Goal: Task Accomplishment & Management: Manage account settings

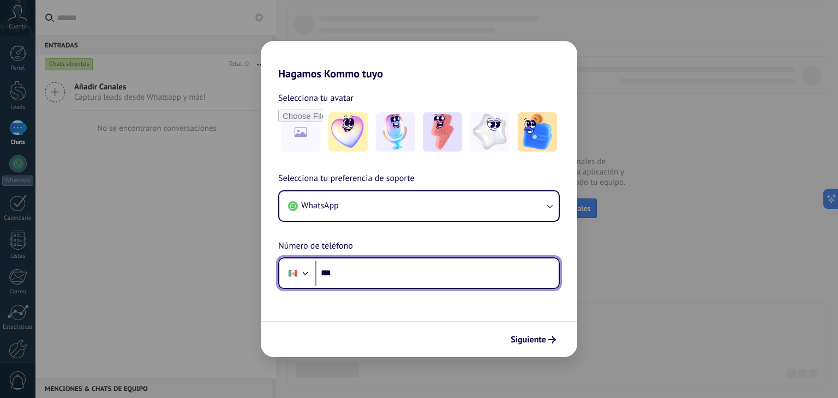
click at [359, 280] on input "***" at bounding box center [436, 273] width 243 height 25
type input "**********"
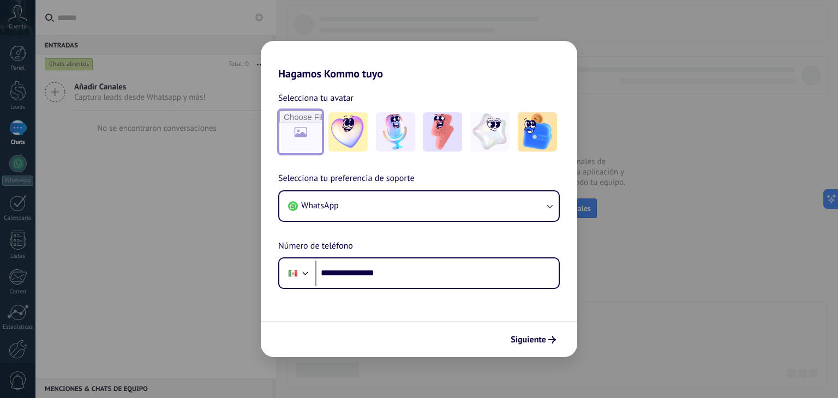
click at [315, 140] on input "file" at bounding box center [300, 132] width 43 height 43
type input "**********"
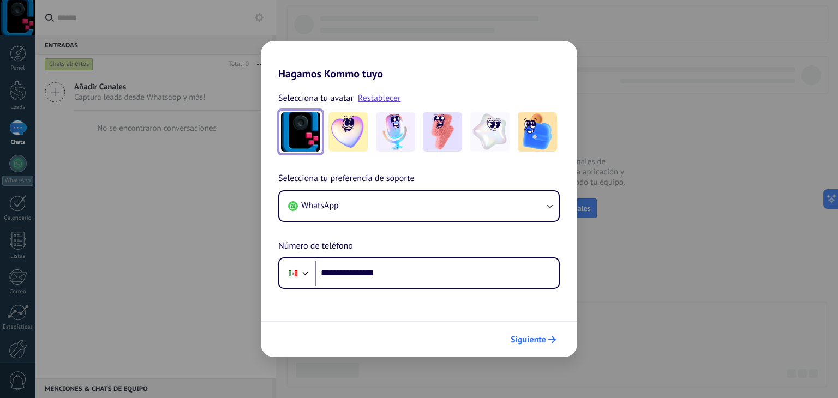
click at [529, 338] on span "Siguiente" at bounding box center [528, 340] width 35 height 8
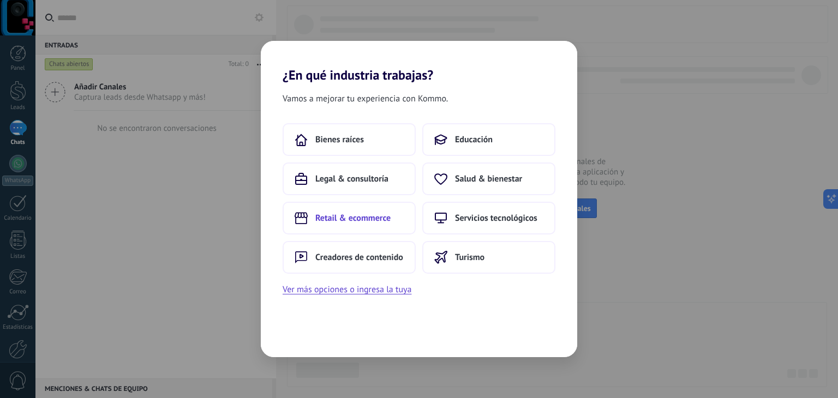
click at [358, 218] on span "Retail & ecommerce" at bounding box center [352, 218] width 75 height 11
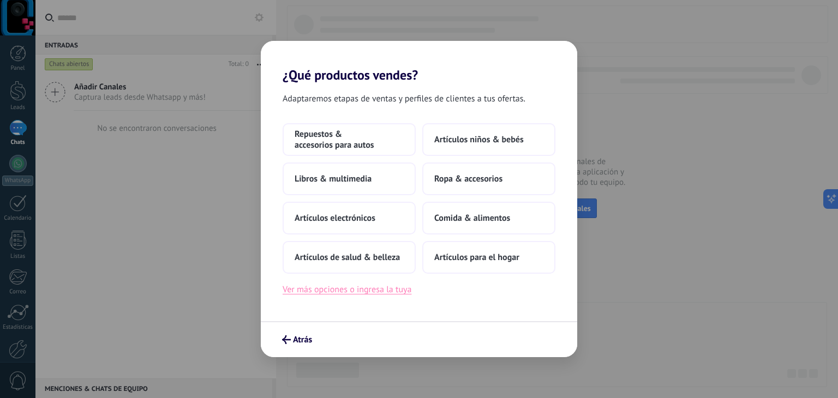
click at [360, 287] on button "Ver más opciones o ingresa la tuya" at bounding box center [347, 290] width 129 height 14
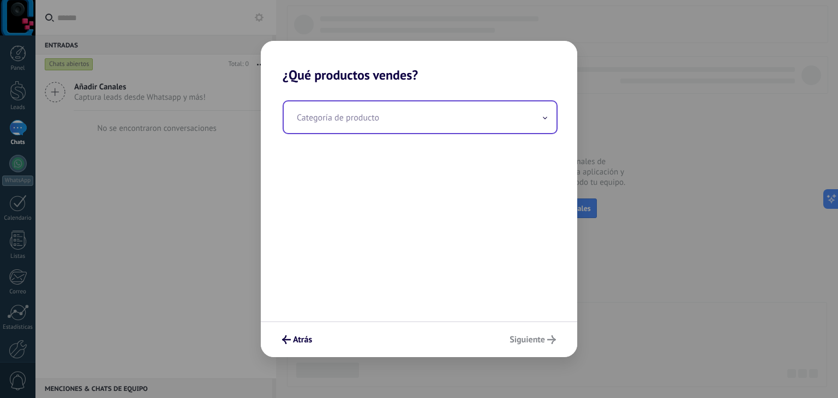
click at [513, 116] on input "text" at bounding box center [420, 117] width 273 height 32
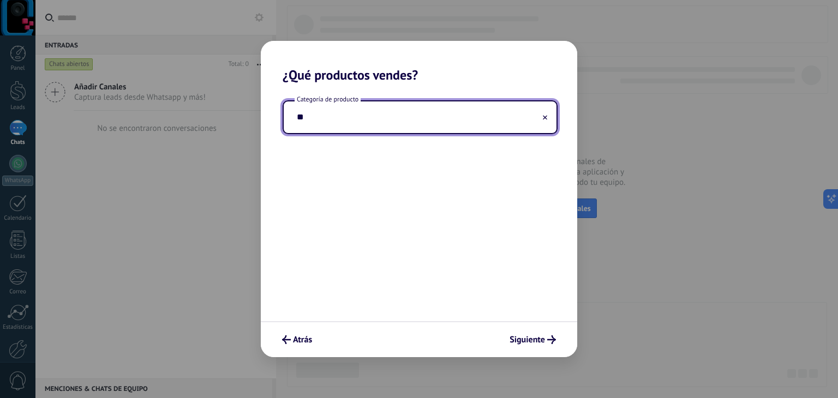
type input "*"
type input "**********"
click at [525, 343] on span "Siguiente" at bounding box center [526, 340] width 35 height 8
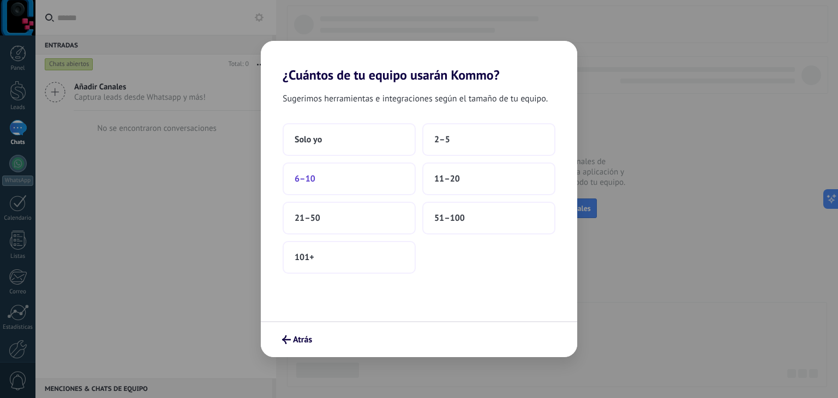
click at [327, 171] on button "6–10" at bounding box center [349, 179] width 133 height 33
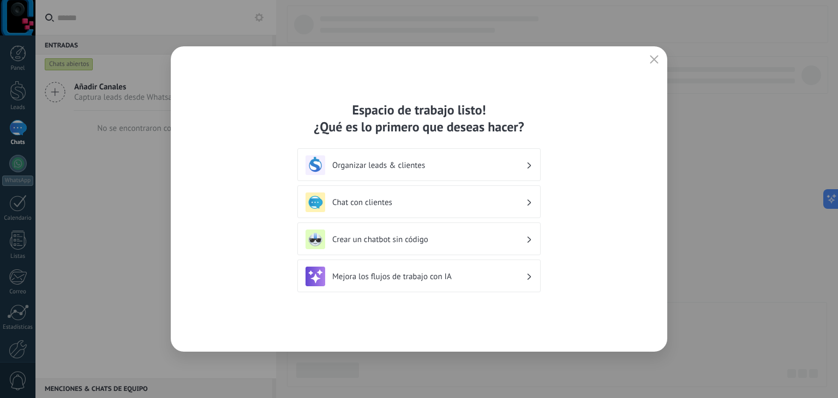
click at [425, 278] on h3 "Mejora los flujos de trabajo con IA" at bounding box center [429, 277] width 194 height 10
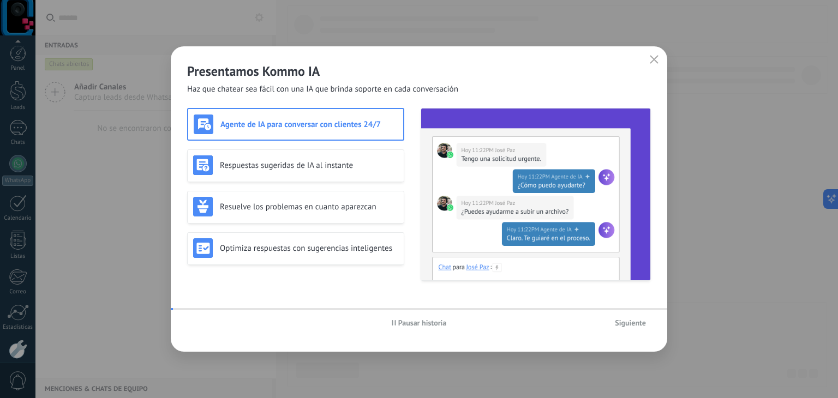
scroll to position [55, 0]
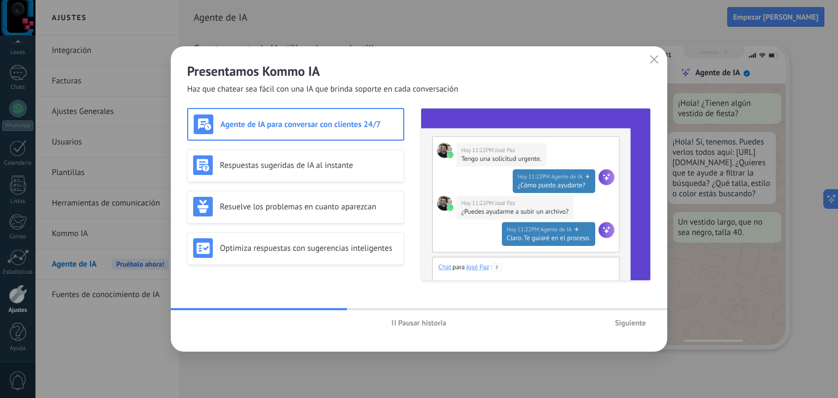
click at [629, 319] on span "Siguiente" at bounding box center [630, 323] width 31 height 8
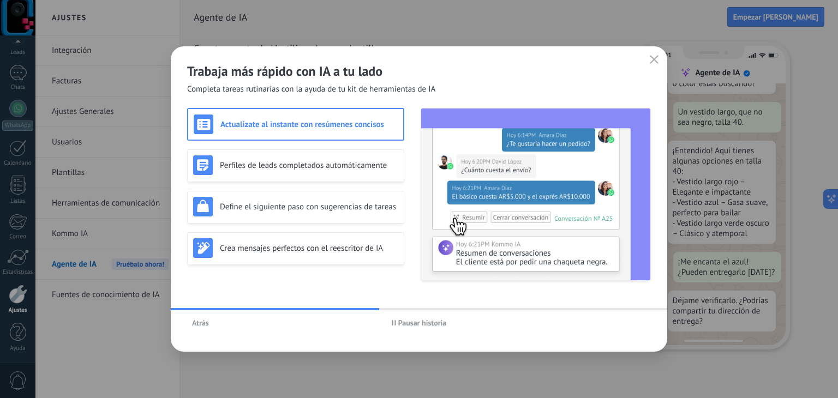
scroll to position [134, 0]
click at [655, 58] on icon "button" at bounding box center [654, 59] width 9 height 9
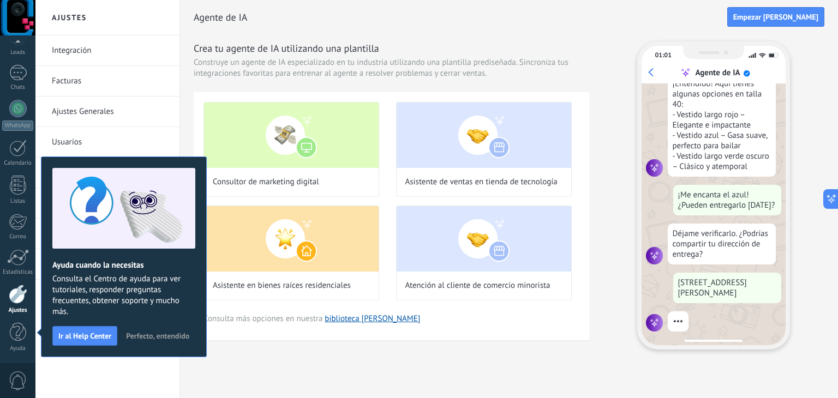
scroll to position [201, 0]
click at [173, 333] on span "Perfecto, entendido" at bounding box center [157, 336] width 63 height 8
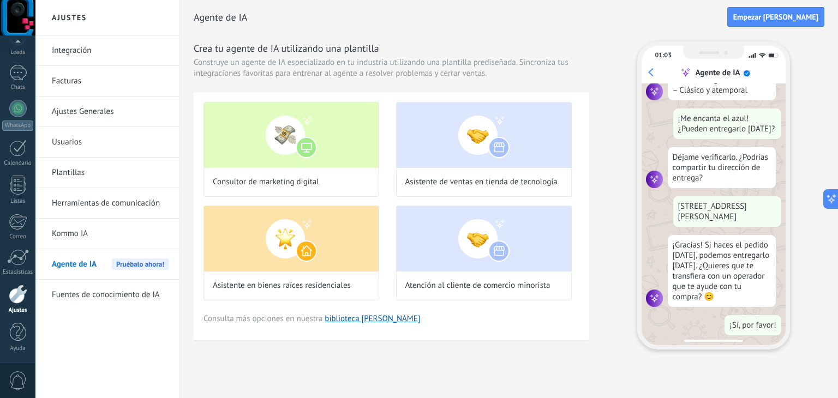
scroll to position [282, 0]
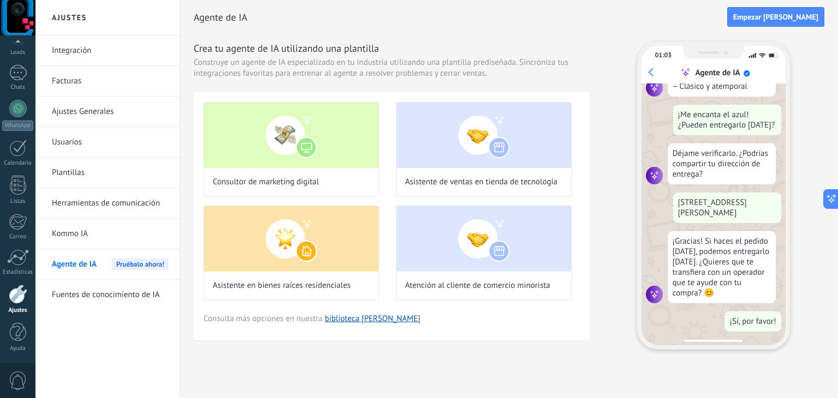
click at [22, 293] on div at bounding box center [18, 294] width 19 height 19
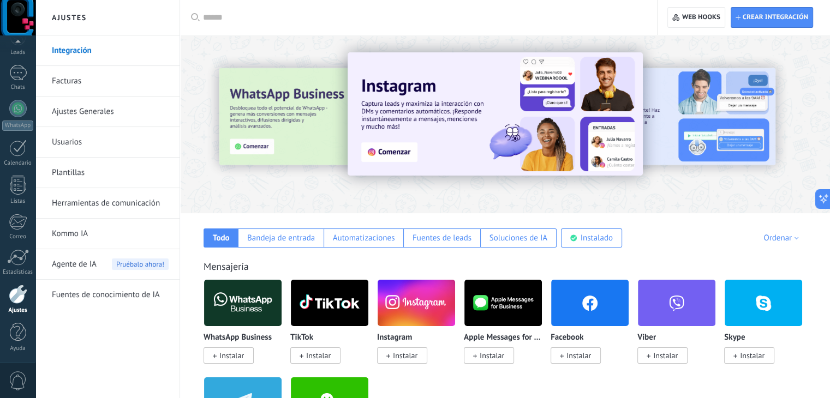
click at [225, 355] on span "Instalar" at bounding box center [231, 356] width 25 height 10
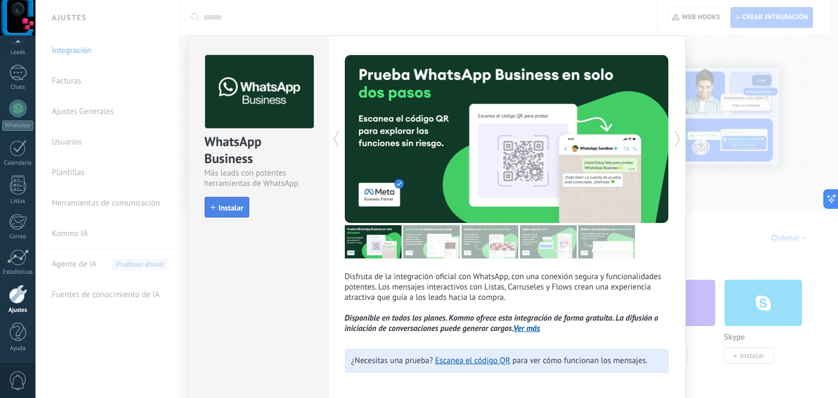
click at [225, 205] on span "Instalar" at bounding box center [231, 208] width 25 height 8
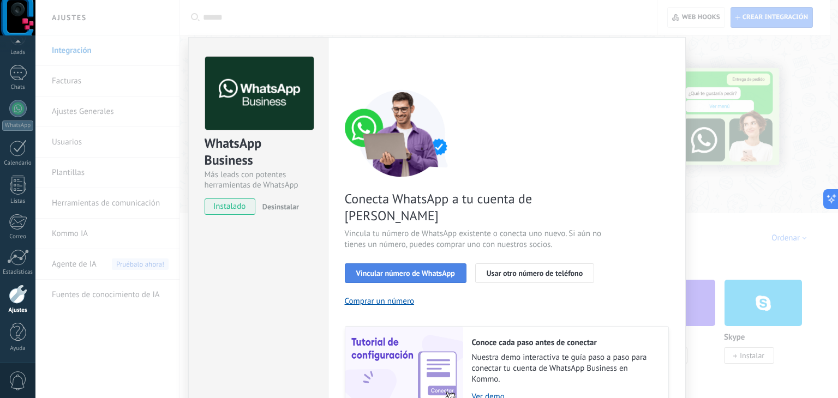
click at [420, 269] on span "Vincular número de WhatsApp" at bounding box center [405, 273] width 99 height 8
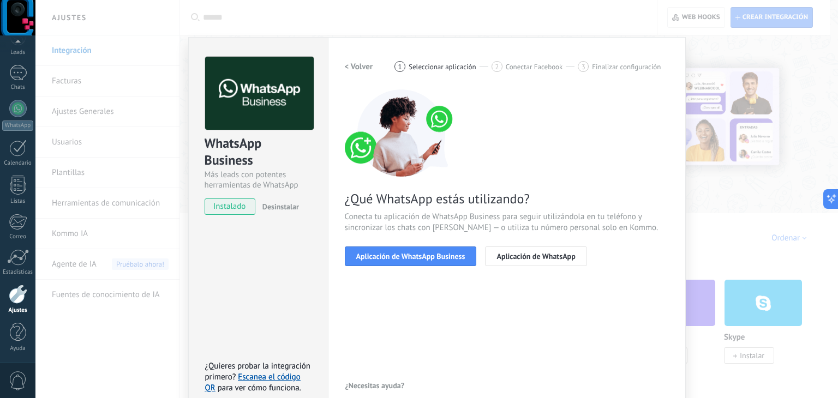
click at [420, 253] on span "Aplicación de WhatsApp Business" at bounding box center [410, 257] width 109 height 8
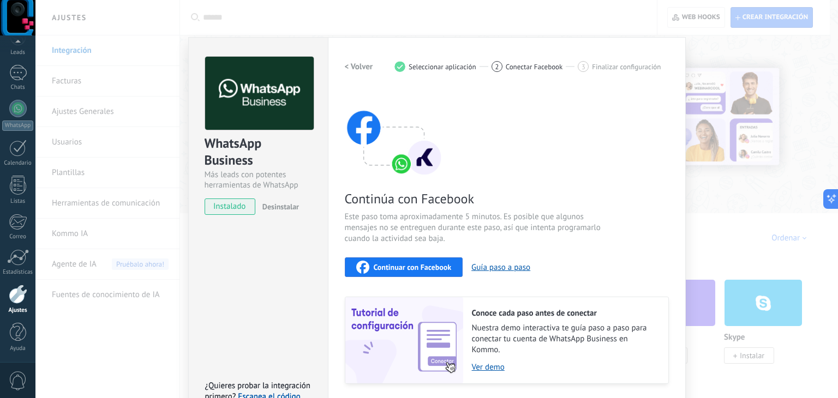
click at [633, 132] on div "Continúa con Facebook Este paso toma aproximadamente 5 minutos. Es posible que …" at bounding box center [507, 236] width 324 height 295
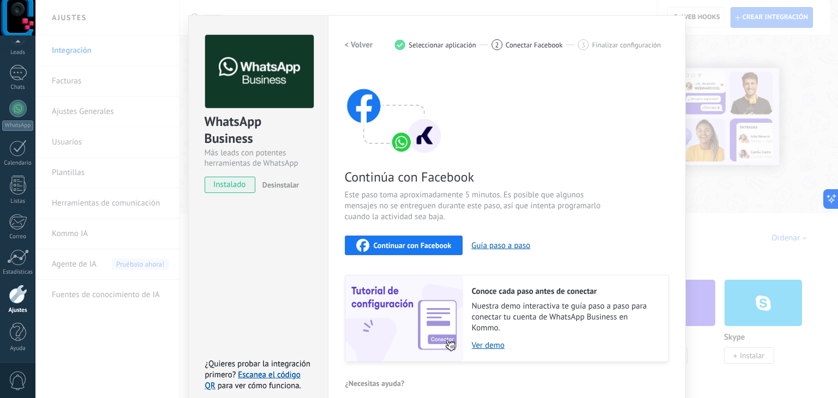
scroll to position [34, 0]
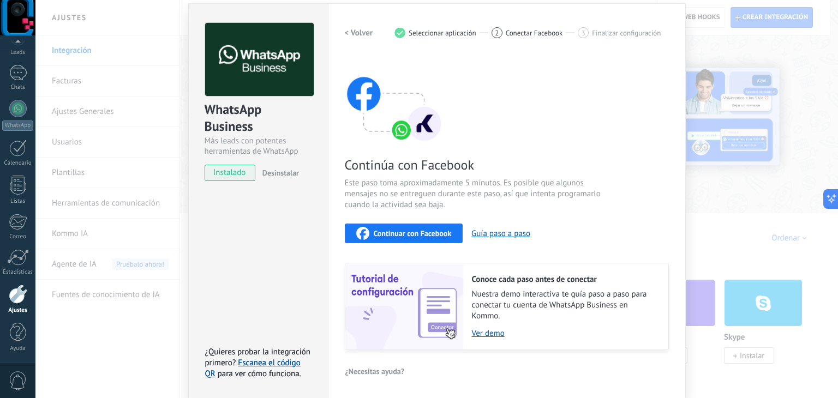
click at [427, 231] on span "Continuar con Facebook" at bounding box center [413, 234] width 78 height 8
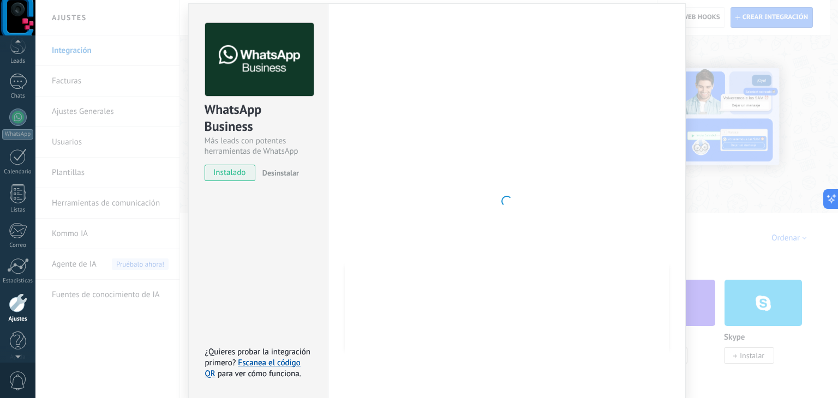
scroll to position [55, 0]
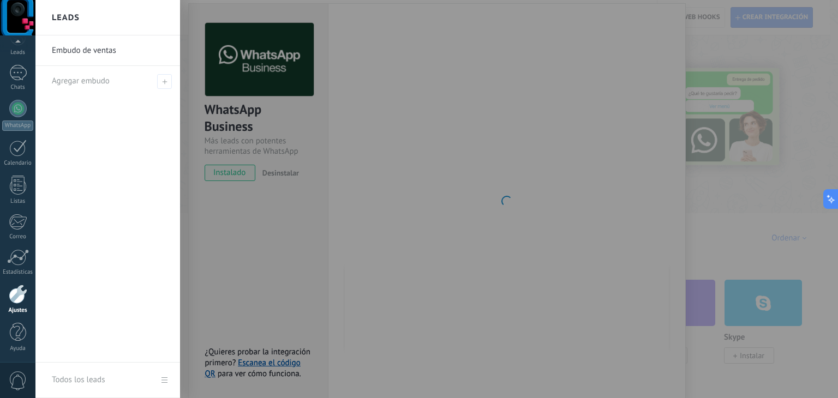
click at [545, 241] on div at bounding box center [454, 199] width 838 height 398
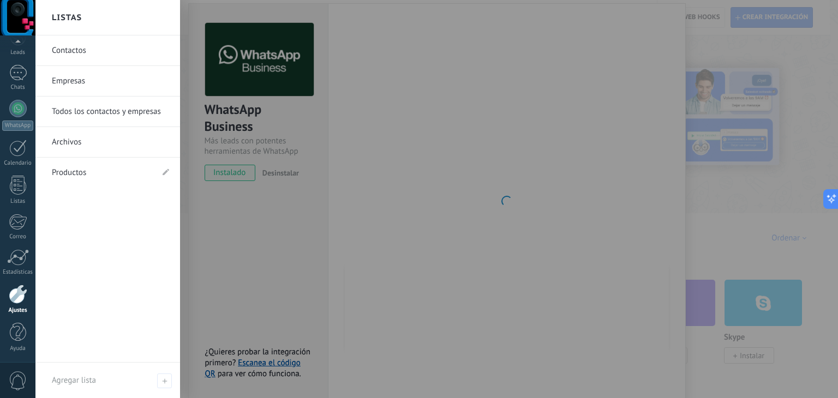
click at [22, 298] on div at bounding box center [18, 294] width 19 height 19
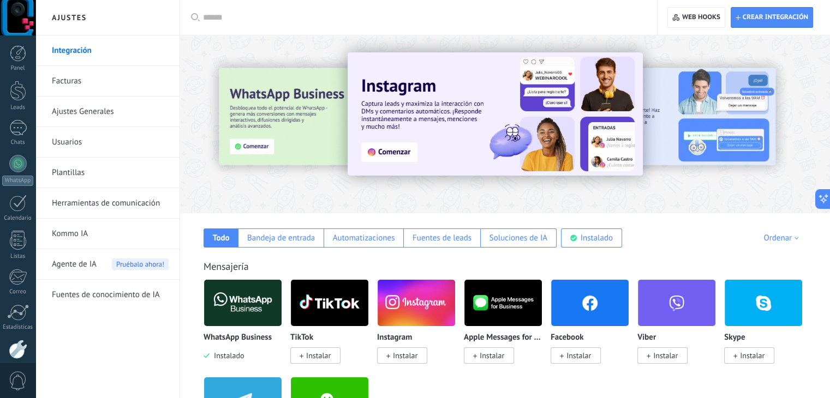
click at [249, 320] on img at bounding box center [242, 303] width 77 height 53
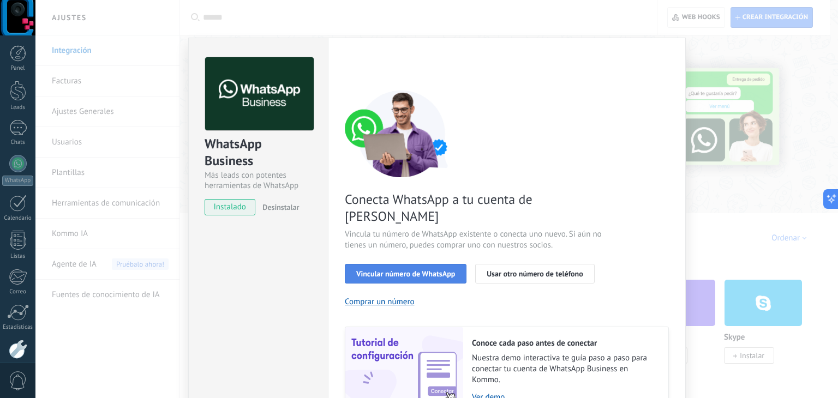
click at [405, 270] on span "Vincular número de WhatsApp" at bounding box center [405, 274] width 99 height 8
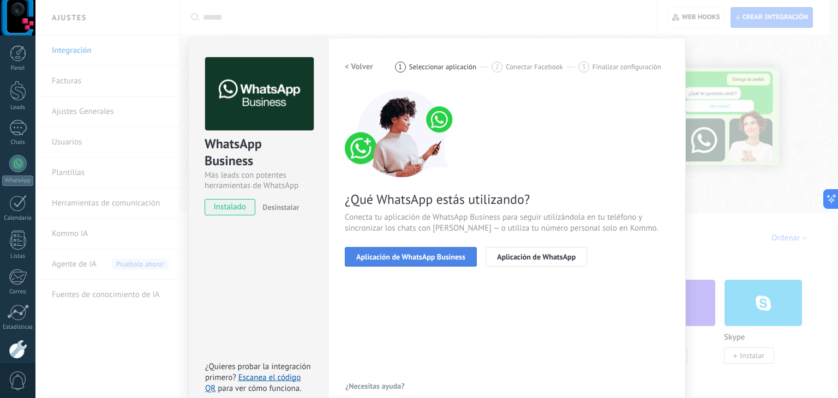
click at [406, 260] on span "Aplicación de WhatsApp Business" at bounding box center [410, 257] width 109 height 8
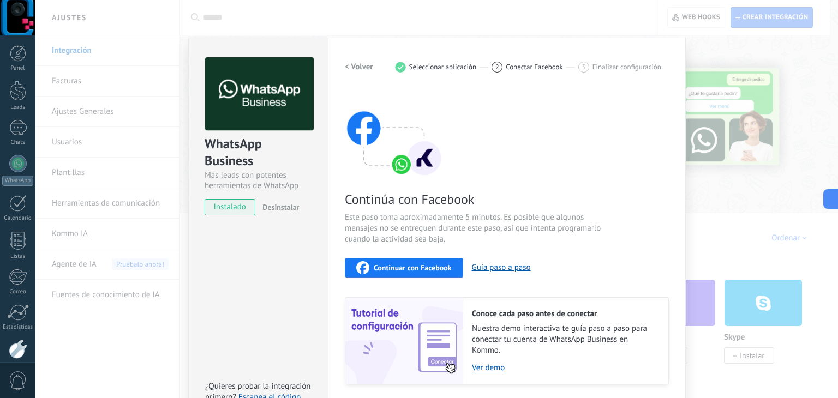
click at [422, 267] on span "Continuar con Facebook" at bounding box center [413, 268] width 78 height 8
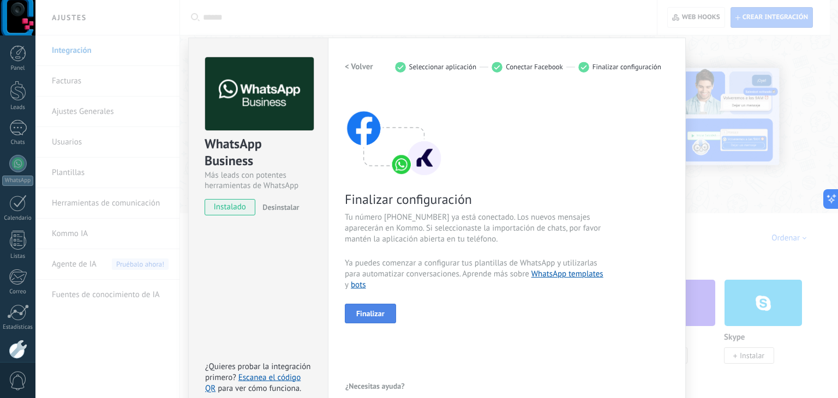
click at [376, 310] on span "Finalizar" at bounding box center [370, 314] width 28 height 8
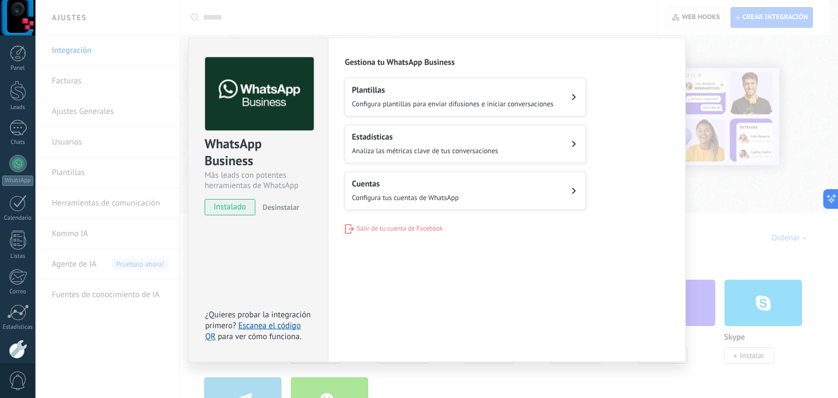
click at [555, 11] on div "WhatsApp Business Más leads con potentes herramientas de WhatsApp instalado Des…" at bounding box center [436, 199] width 802 height 398
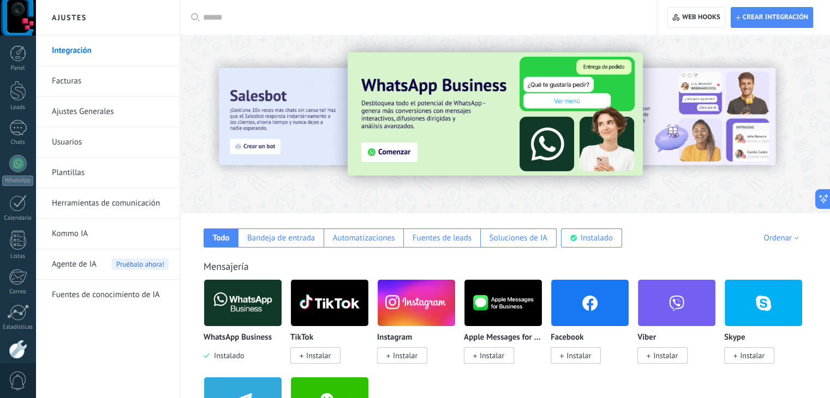
click at [338, 310] on img at bounding box center [329, 303] width 77 height 53
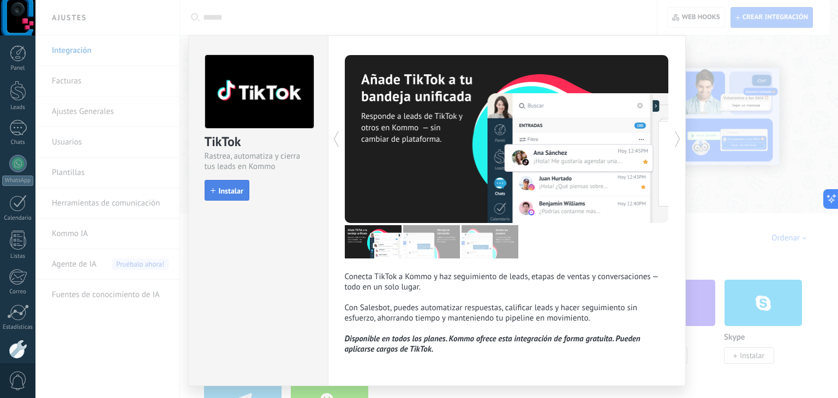
click at [233, 188] on span "Instalar" at bounding box center [231, 191] width 25 height 8
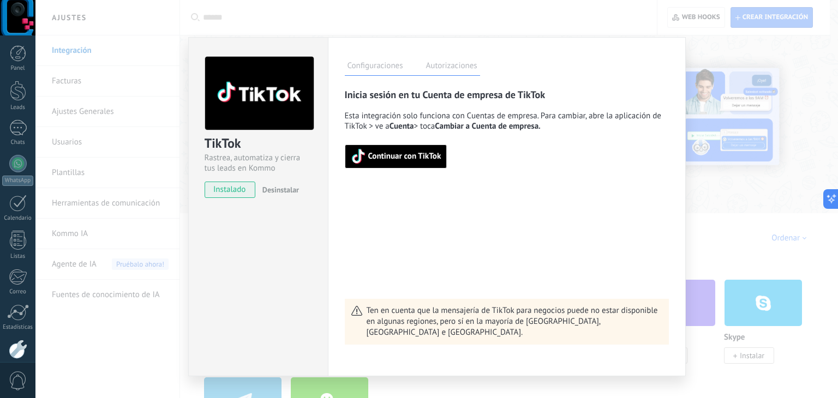
click at [402, 155] on span "Continuar con TikTok" at bounding box center [404, 157] width 73 height 8
click at [410, 158] on span "Continuar con TikTok" at bounding box center [404, 157] width 73 height 8
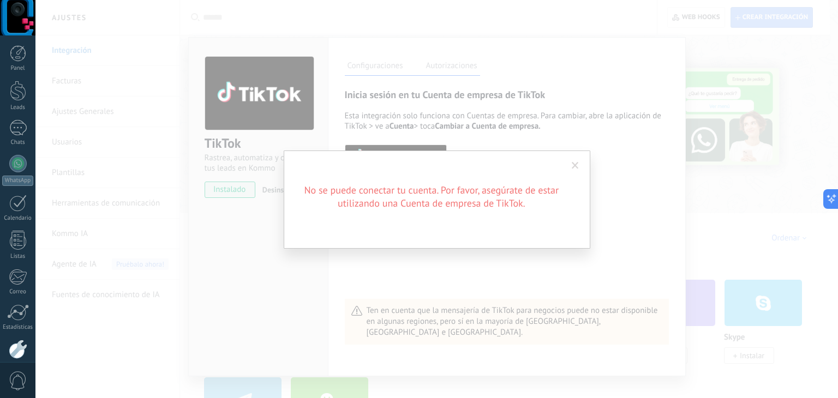
click at [575, 167] on span at bounding box center [575, 166] width 7 height 8
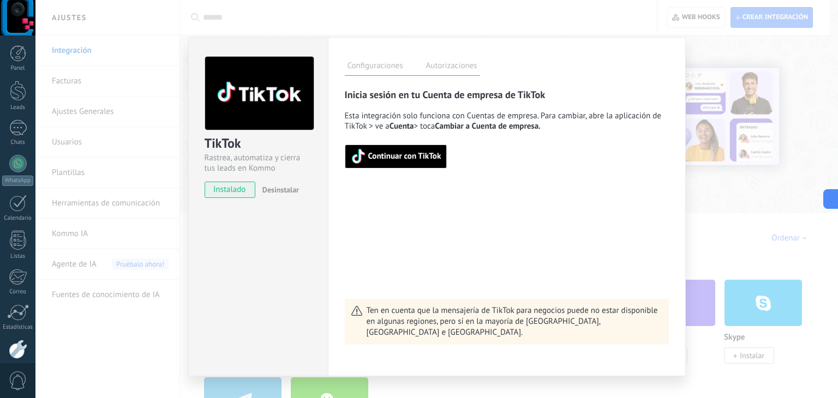
click at [397, 155] on span "Continuar con TikTok" at bounding box center [404, 157] width 73 height 8
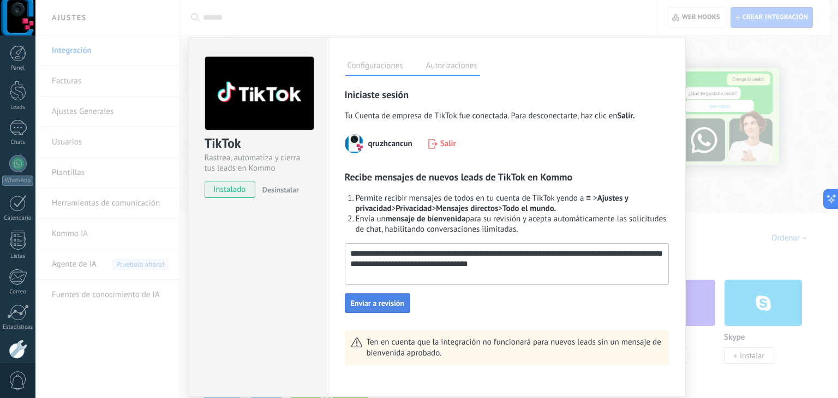
click at [391, 299] on span "Enviar a revisión" at bounding box center [377, 303] width 53 height 8
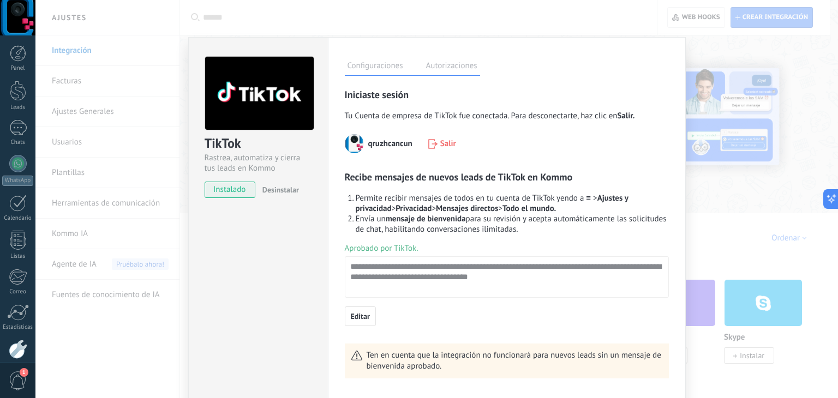
click at [638, 142] on div "qruzhcancun Salir" at bounding box center [507, 143] width 324 height 19
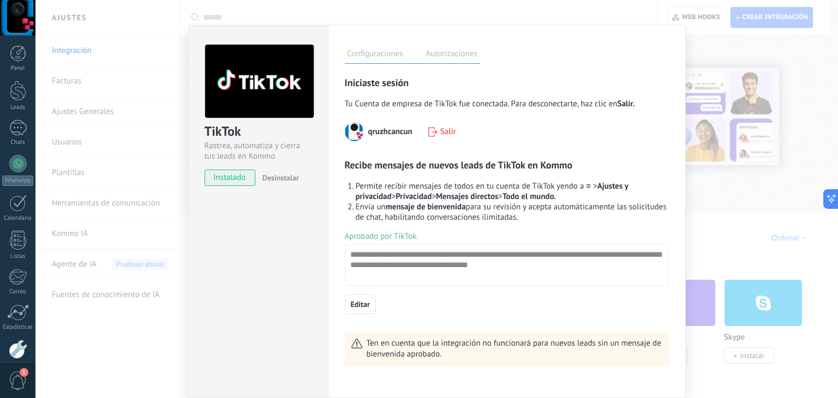
click at [581, 10] on div "TikTok Rastrea, automatiza y cierra tus leads en Kommo instalado Desinstalar Co…" at bounding box center [436, 199] width 802 height 398
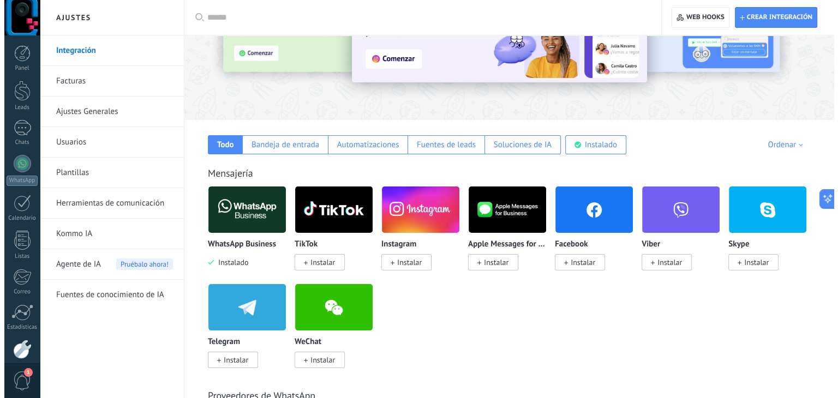
scroll to position [123, 0]
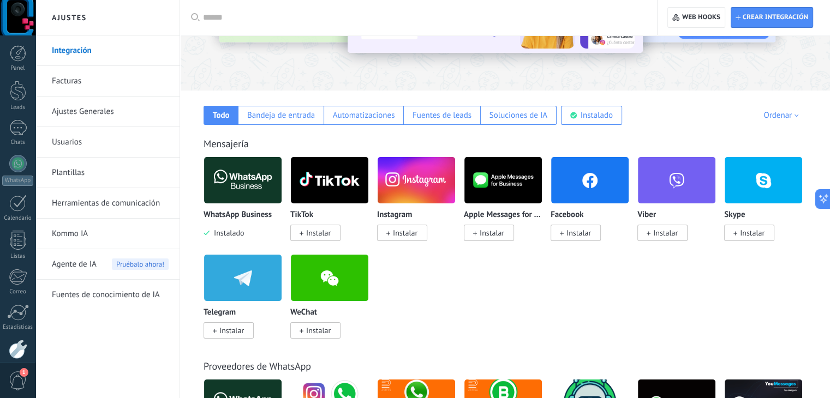
click at [315, 234] on span "Instalar" at bounding box center [318, 233] width 25 height 10
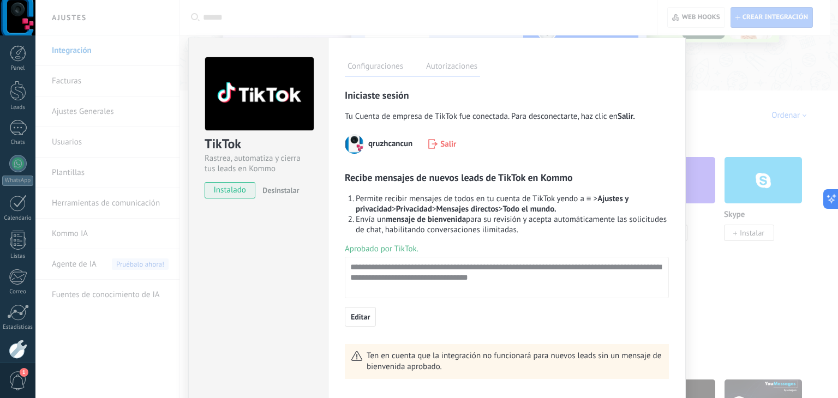
click at [434, 144] on use at bounding box center [432, 144] width 9 height 10
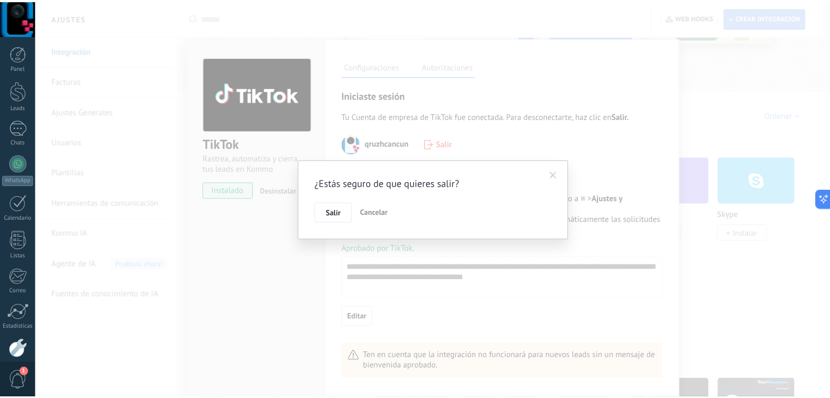
scroll to position [55, 0]
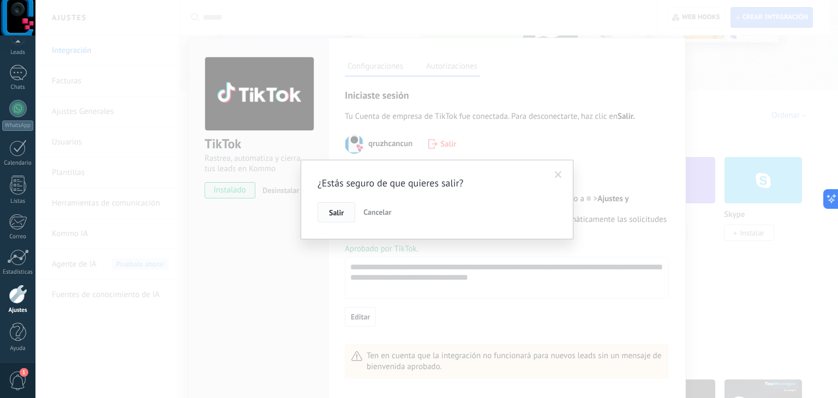
click at [335, 210] on span "Salir" at bounding box center [336, 213] width 15 height 8
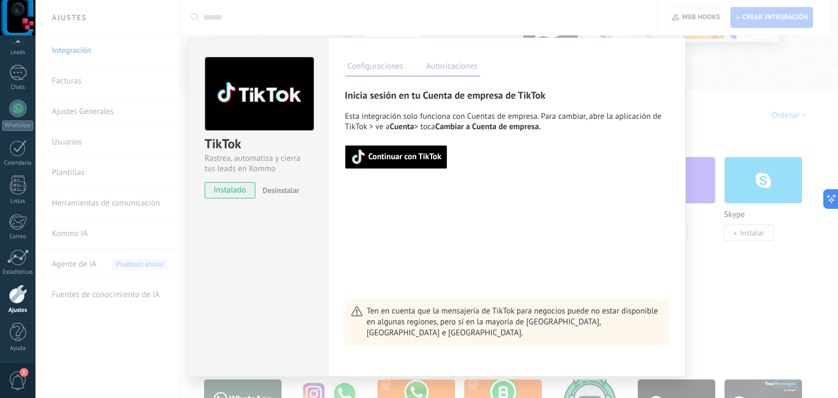
click at [380, 153] on span "Continuar con TikTok" at bounding box center [404, 157] width 73 height 8
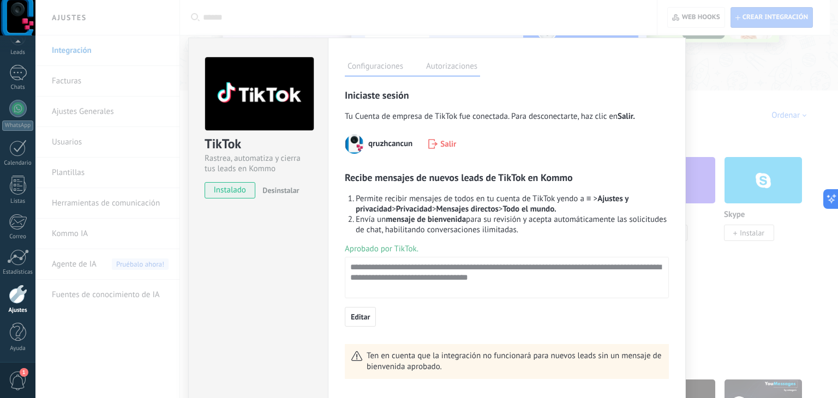
click at [592, 9] on div "TikTok Rastrea, automatiza y cierra tus leads en Kommo instalado Desinstalar Co…" at bounding box center [436, 199] width 802 height 398
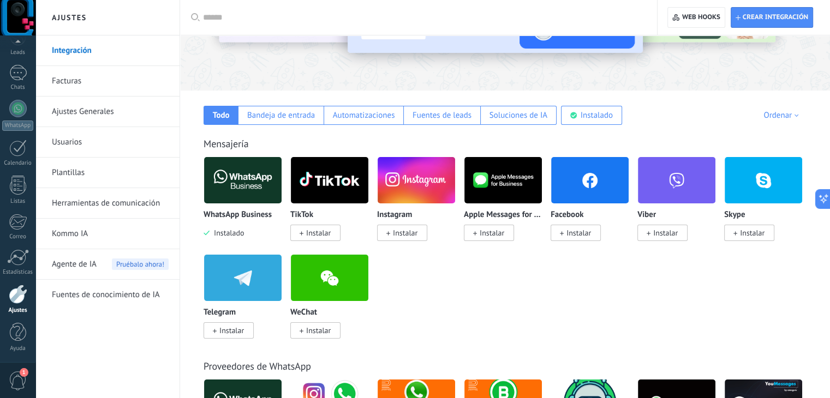
click at [407, 230] on span "Instalar" at bounding box center [405, 233] width 25 height 10
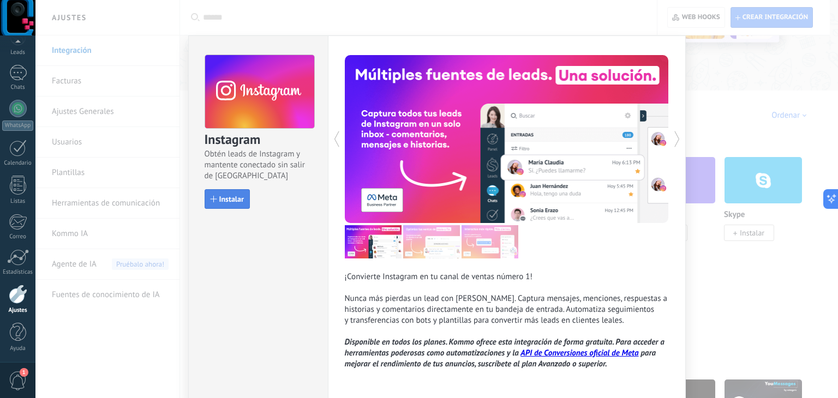
click at [225, 197] on span "Instalar" at bounding box center [231, 199] width 25 height 8
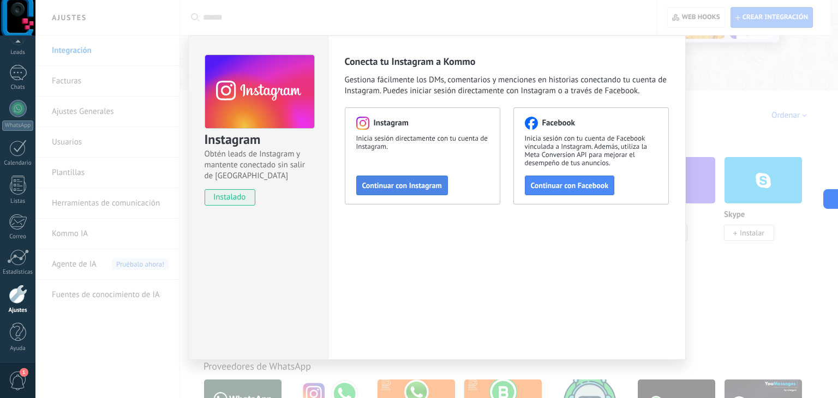
click at [409, 182] on span "Continuar con Instagram" at bounding box center [402, 186] width 80 height 8
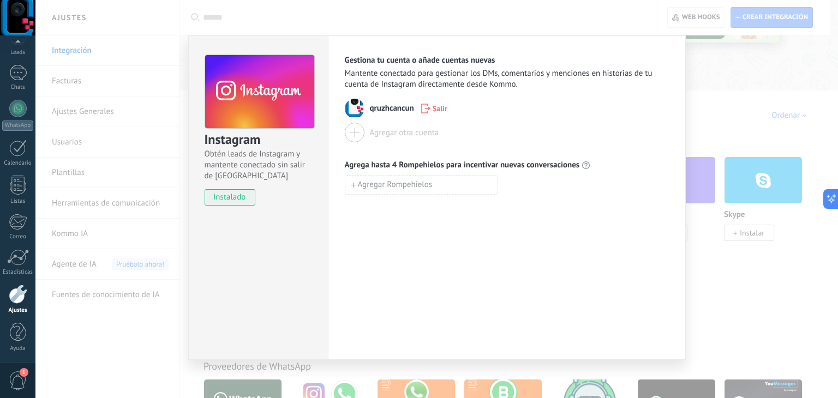
click at [607, 20] on div "Instagram Obtén leads de Instagram y mantente conectado sin salir de Kommo inst…" at bounding box center [436, 199] width 802 height 398
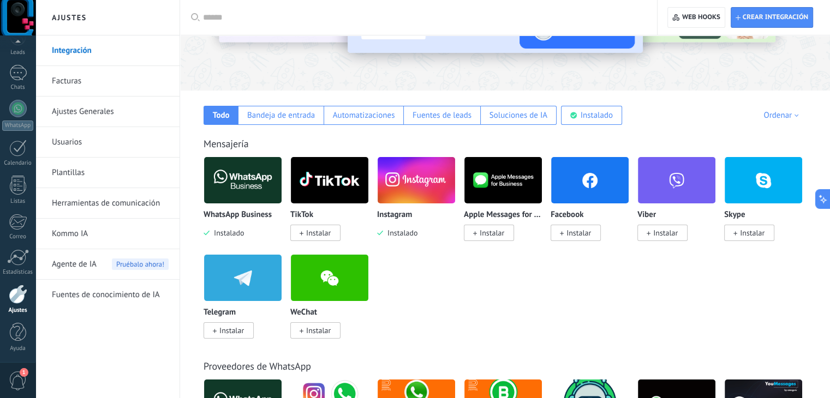
click at [572, 235] on span "Instalar" at bounding box center [578, 233] width 25 height 10
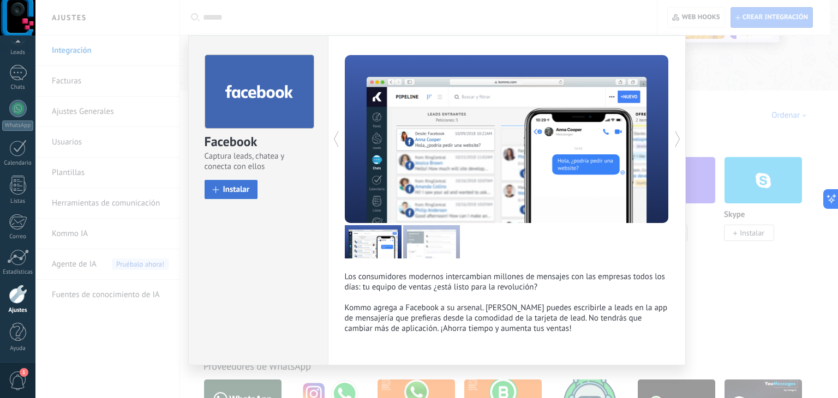
click at [238, 186] on span "Instalar" at bounding box center [236, 189] width 27 height 8
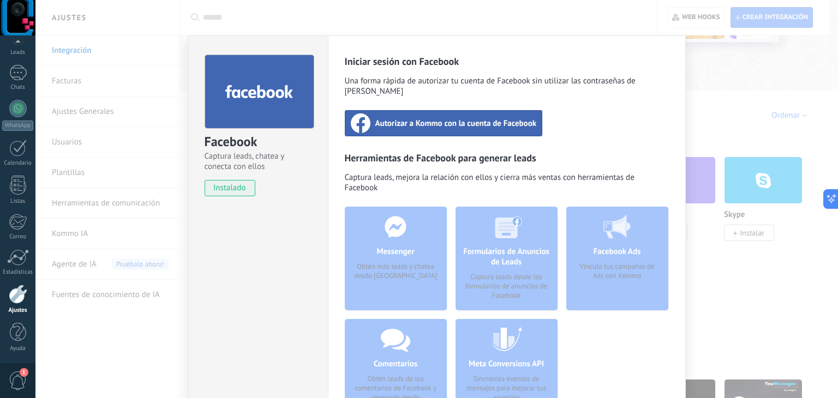
click at [489, 118] on span "Autorizar a Kommo con la cuenta de Facebook" at bounding box center [455, 123] width 161 height 11
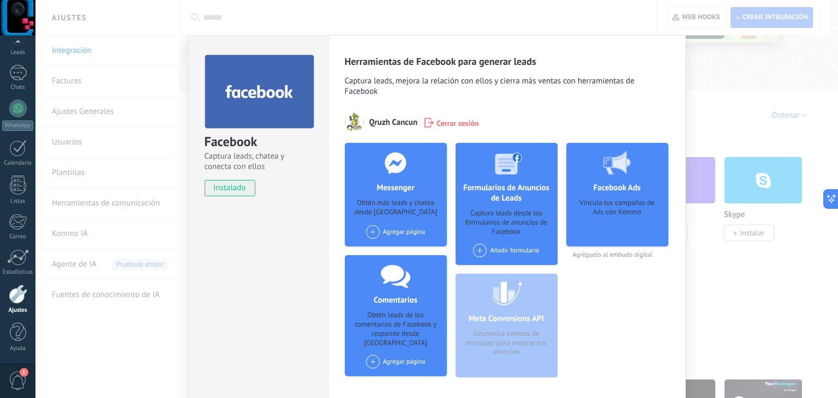
click at [613, 10] on div "Facebook Captura leads, chatea y conecta con ellos instalado Desinstalar Herram…" at bounding box center [436, 199] width 802 height 398
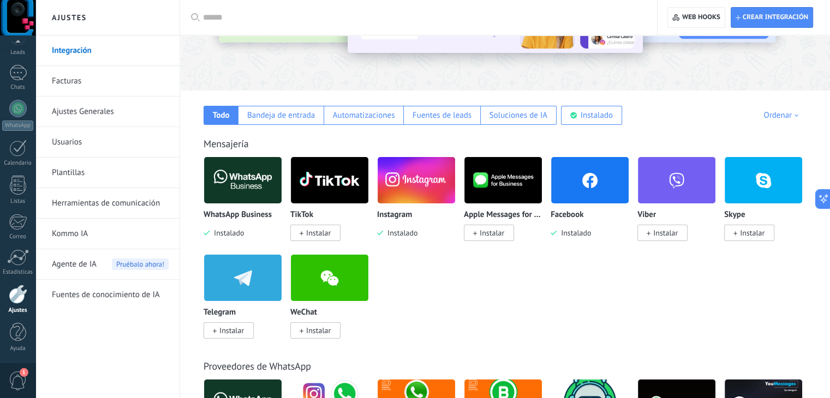
click at [17, 299] on div at bounding box center [18, 294] width 19 height 19
click at [73, 50] on link "Integración" at bounding box center [110, 50] width 117 height 31
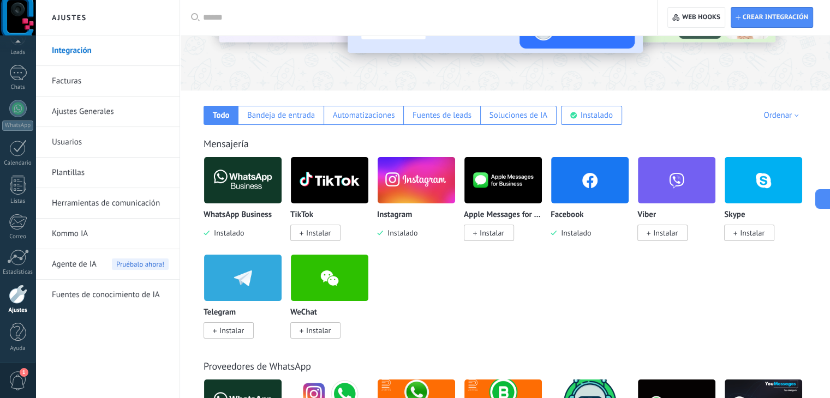
click at [229, 186] on img at bounding box center [242, 180] width 77 height 53
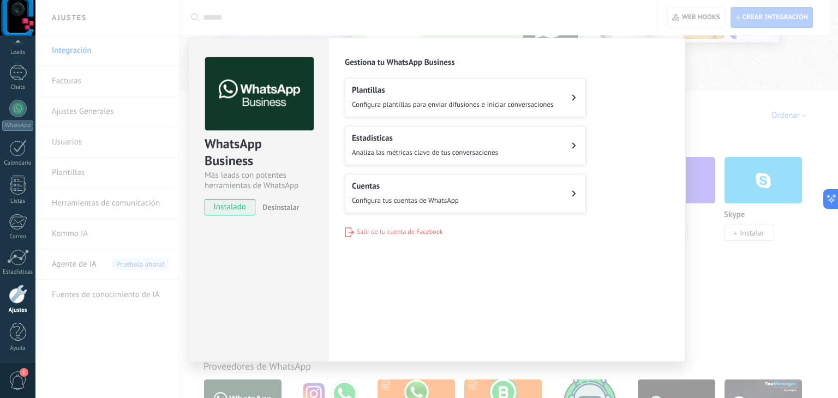
click at [470, 199] on button "Cuentas Configura tus cuentas de WhatsApp" at bounding box center [465, 193] width 241 height 39
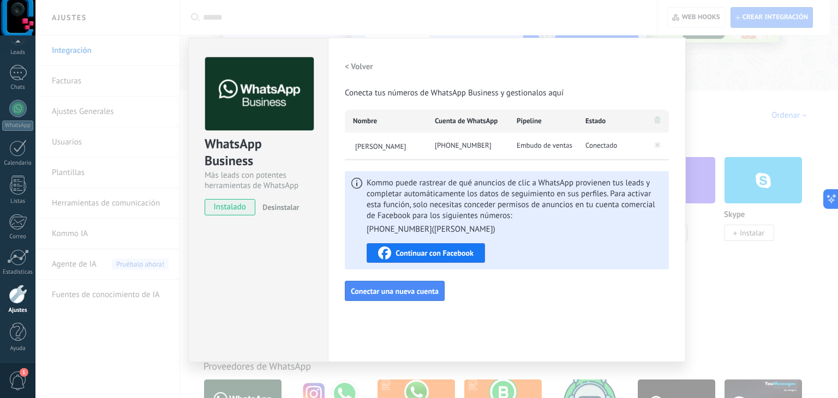
click at [434, 251] on span "Continuar con Facebook" at bounding box center [434, 253] width 78 height 8
click at [472, 249] on span "Continuar con Facebook" at bounding box center [434, 253] width 78 height 8
click at [441, 247] on div "Continuar con Facebook" at bounding box center [425, 253] width 95 height 13
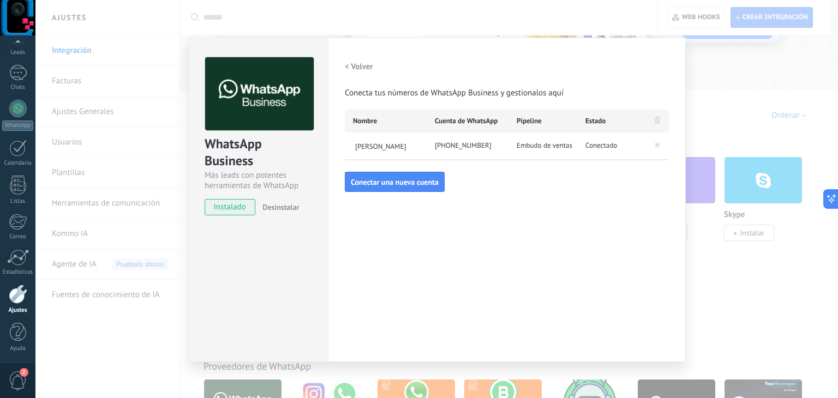
click at [491, 16] on div "WhatsApp Business Más leads con potentes herramientas de WhatsApp instalado Des…" at bounding box center [436, 199] width 802 height 398
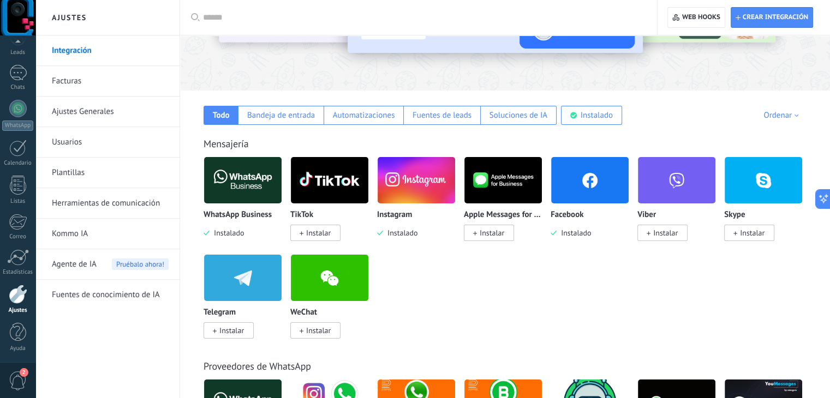
click at [99, 55] on link "Integración" at bounding box center [110, 50] width 117 height 31
click at [88, 53] on link "Integración" at bounding box center [110, 50] width 117 height 31
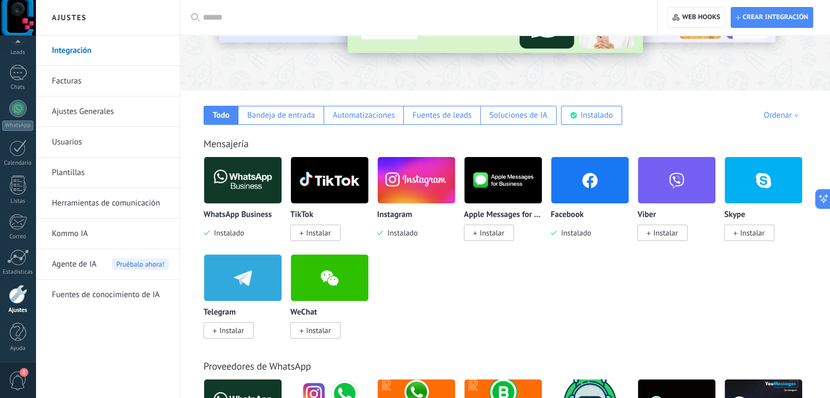
click at [252, 182] on img at bounding box center [242, 180] width 77 height 53
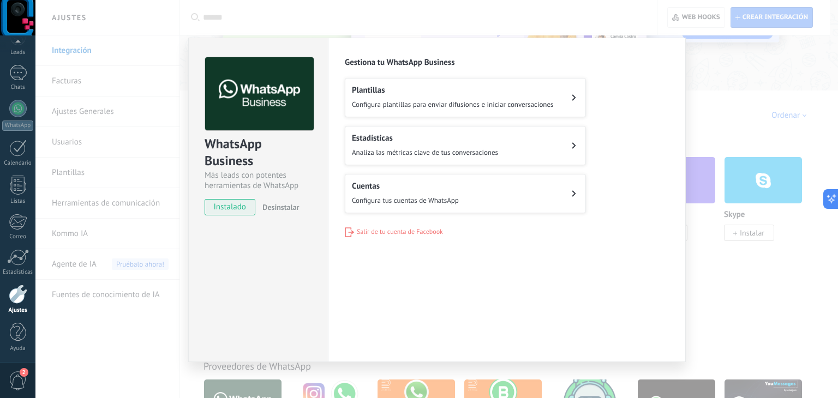
click at [476, 193] on button "Cuentas Configura tus cuentas de WhatsApp" at bounding box center [465, 193] width 241 height 39
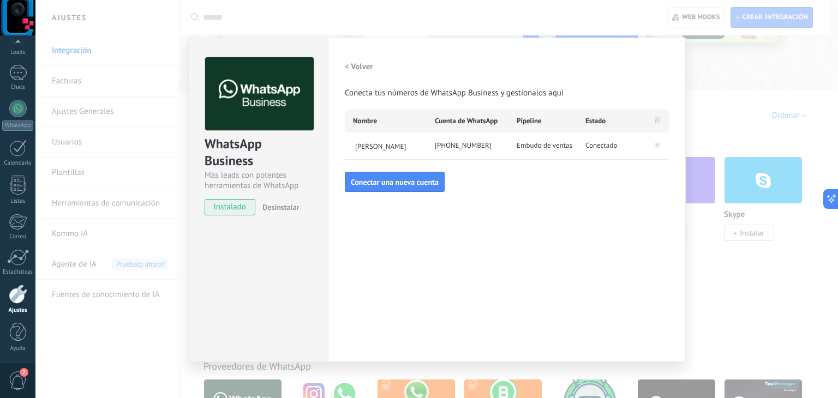
click at [535, 16] on div "WhatsApp Business Más leads con potentes herramientas de WhatsApp instalado Des…" at bounding box center [436, 199] width 802 height 398
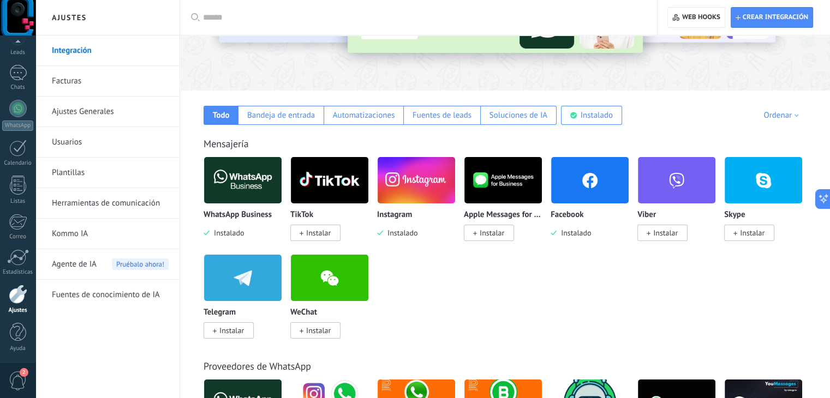
click at [15, 295] on div at bounding box center [18, 294] width 19 height 19
click at [79, 229] on link "Kommo IA" at bounding box center [110, 234] width 117 height 31
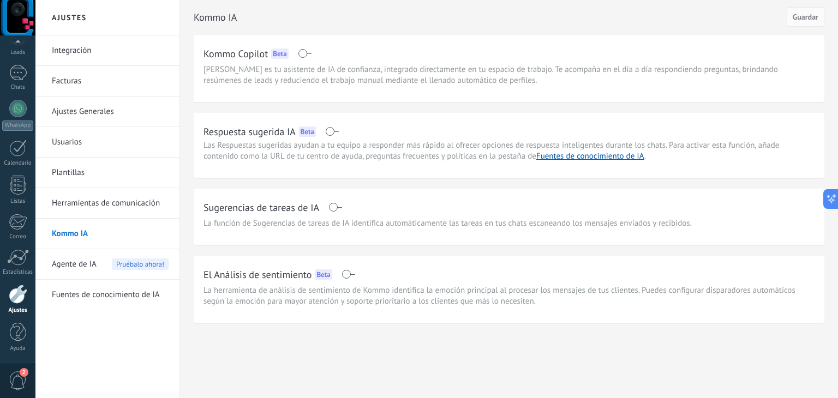
click at [335, 134] on span at bounding box center [332, 131] width 14 height 9
click at [807, 19] on span "Guardar" at bounding box center [806, 17] width 26 height 8
click at [608, 155] on link "Fuentes de conocimiento de IA" at bounding box center [590, 156] width 108 height 10
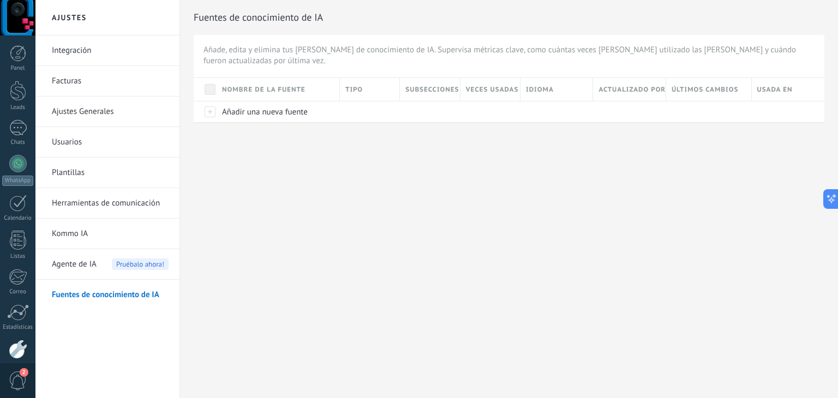
click at [81, 232] on link "Kommo IA" at bounding box center [110, 234] width 117 height 31
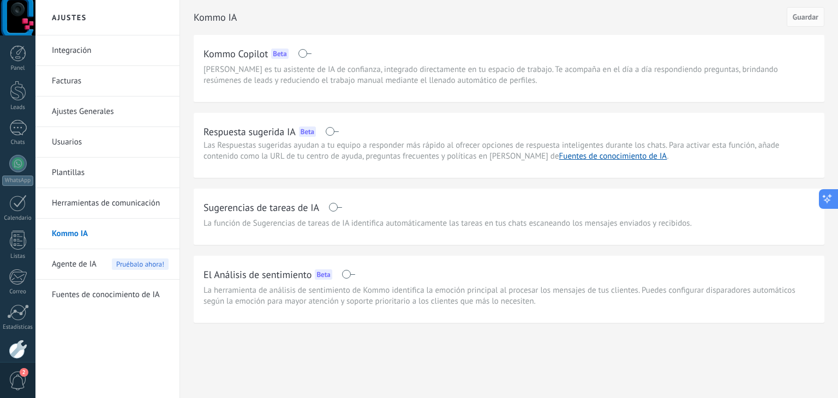
click at [833, 197] on button at bounding box center [829, 199] width 20 height 20
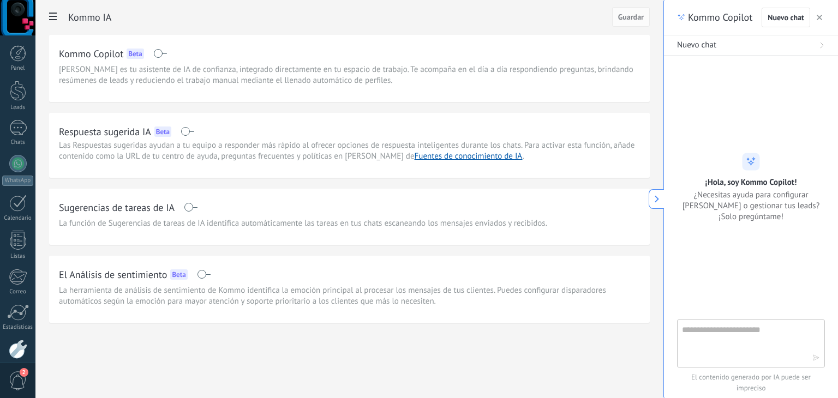
click at [401, 368] on div "Kommo IA Guardar Kommo Copilot Beta Kommo Copilot es tu asistente de IA de conf…" at bounding box center [349, 184] width 628 height 369
click at [662, 204] on button at bounding box center [656, 199] width 15 height 20
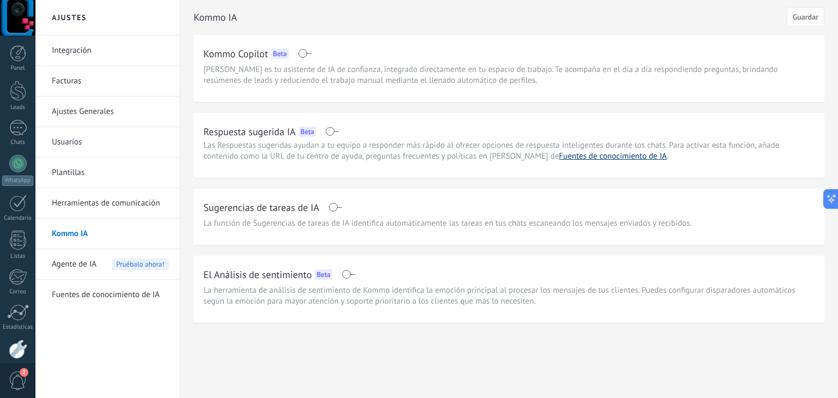
click at [576, 154] on link "Fuentes de conocimiento de IA" at bounding box center [613, 156] width 108 height 10
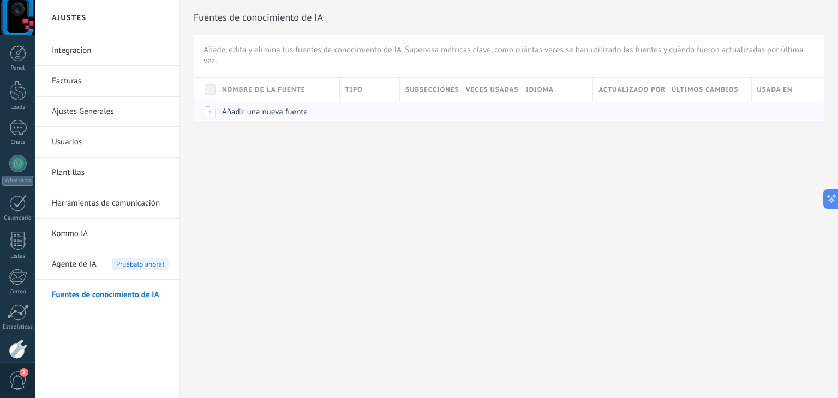
click at [305, 107] on span "Añadir una nueva fuente" at bounding box center [265, 112] width 86 height 10
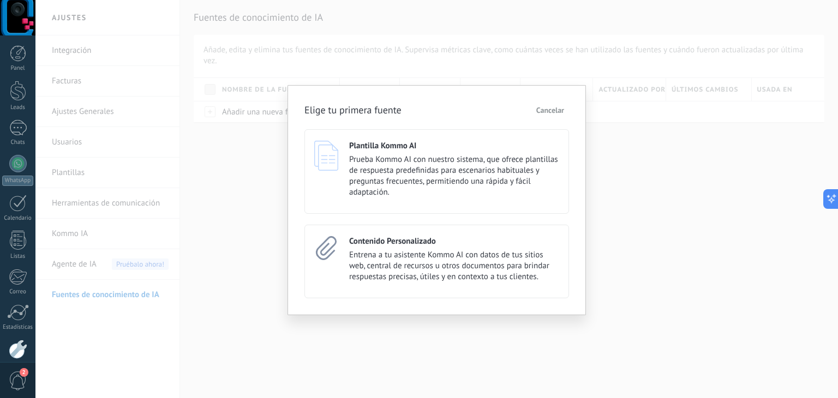
click at [542, 110] on span "Cancelar" at bounding box center [550, 110] width 28 height 8
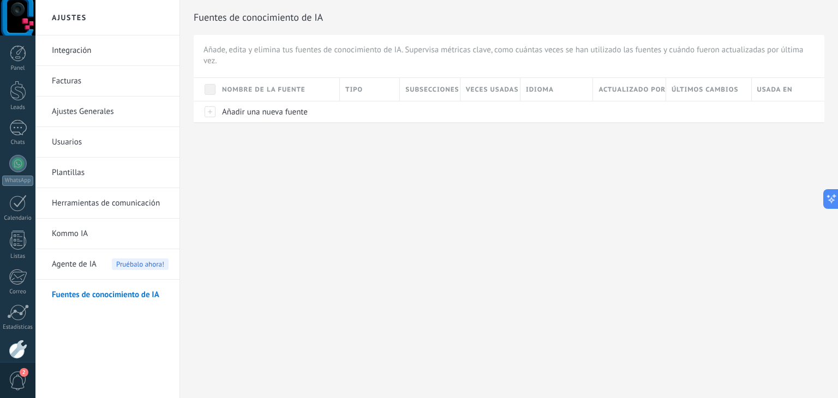
click at [76, 237] on link "Kommo IA" at bounding box center [110, 234] width 117 height 31
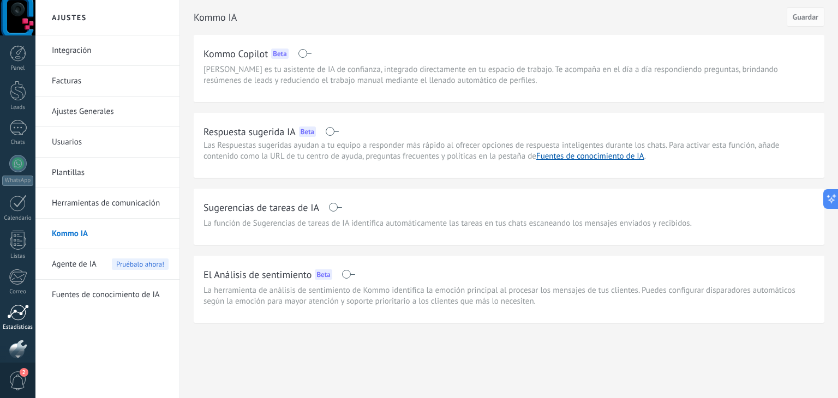
scroll to position [55, 0]
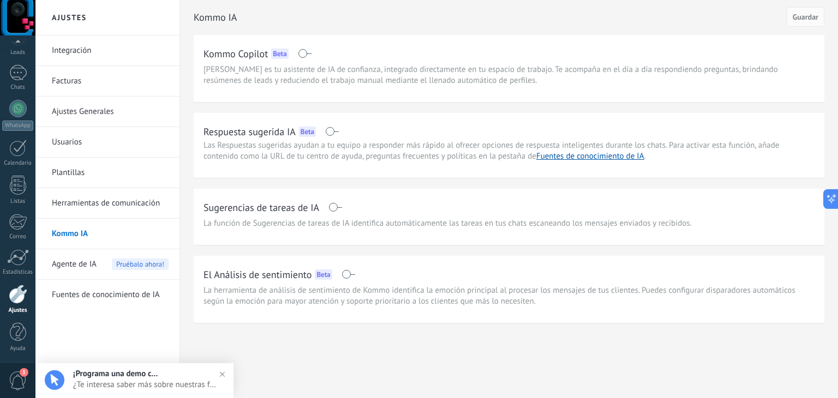
click at [15, 303] on div at bounding box center [18, 294] width 19 height 19
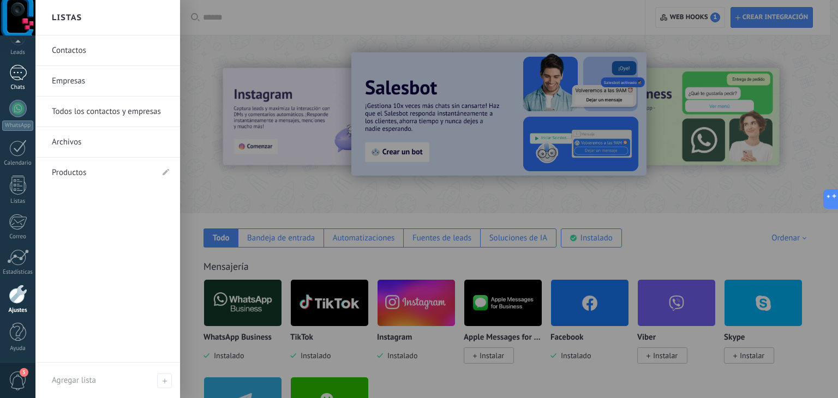
click at [21, 73] on div at bounding box center [17, 73] width 17 height 16
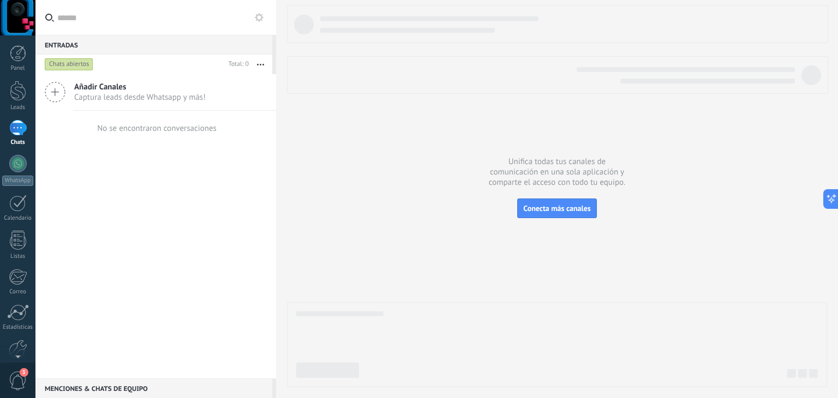
click at [105, 95] on span "Captura leads desde Whatsapp y más!" at bounding box center [139, 97] width 131 height 10
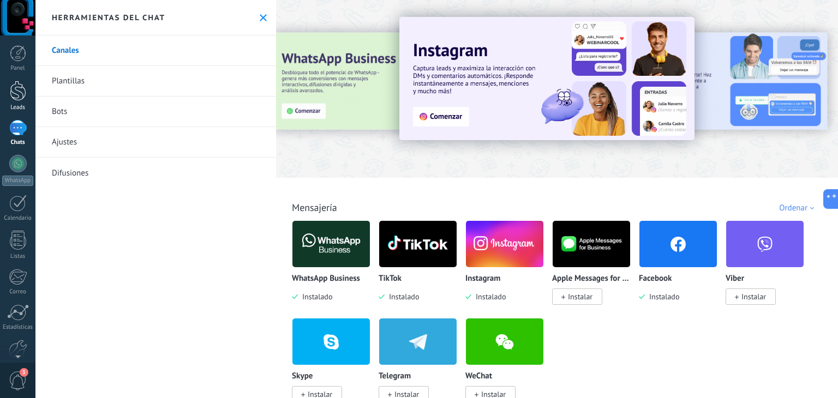
click at [21, 100] on div at bounding box center [18, 91] width 16 height 20
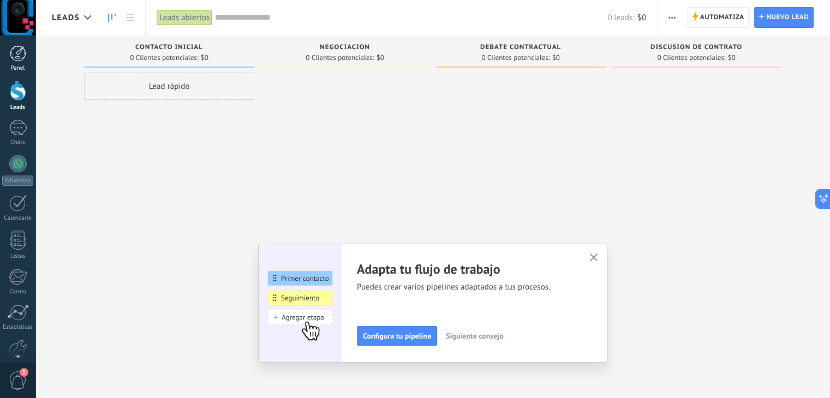
click at [20, 57] on div at bounding box center [18, 53] width 16 height 16
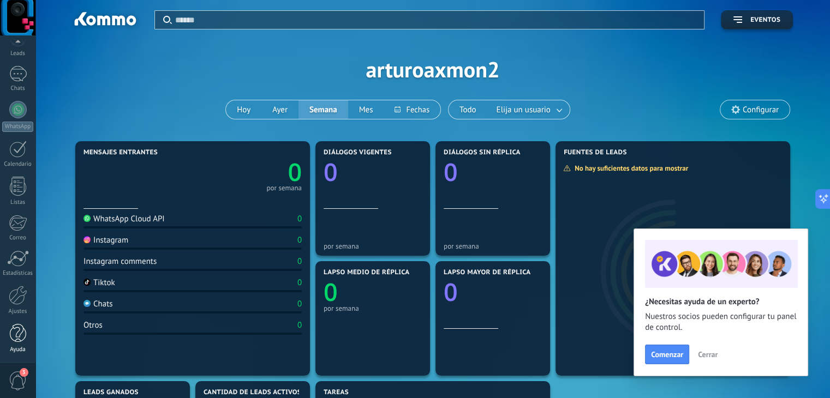
scroll to position [55, 0]
click at [16, 308] on div "Ajustes" at bounding box center [18, 311] width 32 height 7
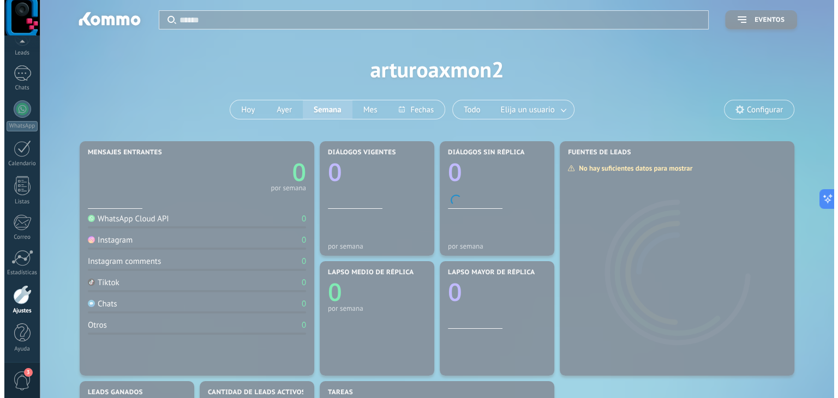
scroll to position [55, 0]
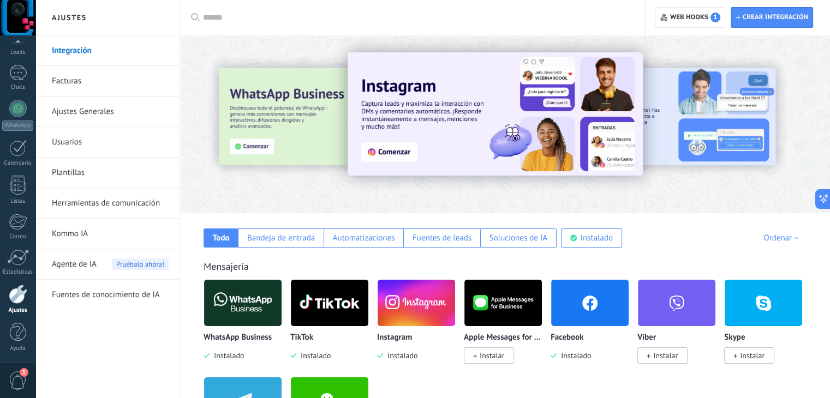
click at [79, 210] on link "Herramientas de comunicación" at bounding box center [110, 203] width 117 height 31
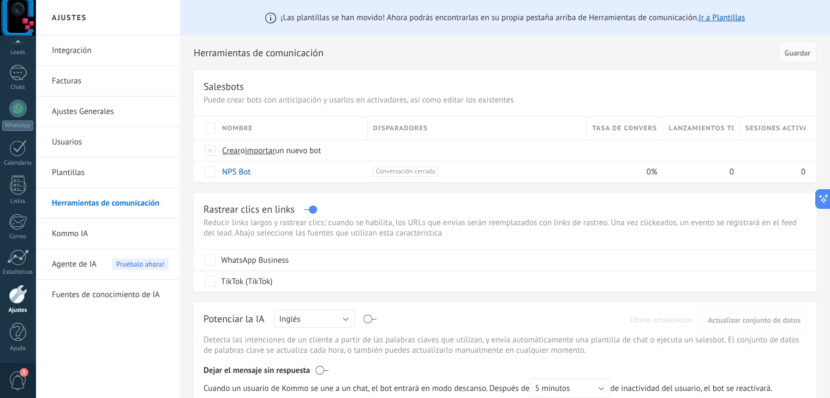
click at [83, 118] on link "Ajustes Generales" at bounding box center [110, 112] width 117 height 31
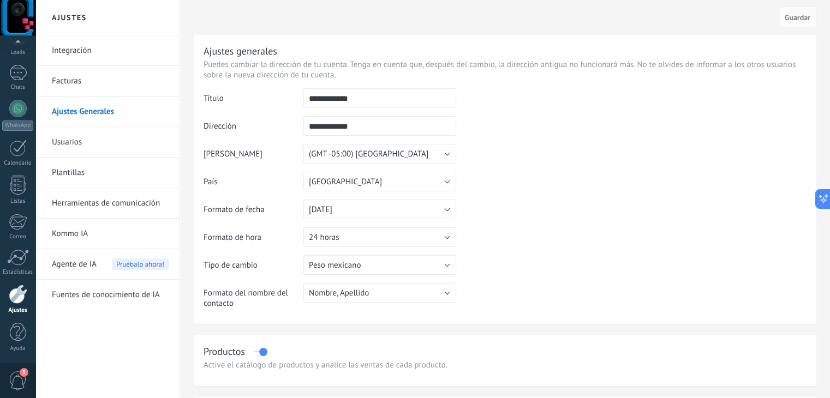
click at [85, 52] on link "Integración" at bounding box center [110, 50] width 117 height 31
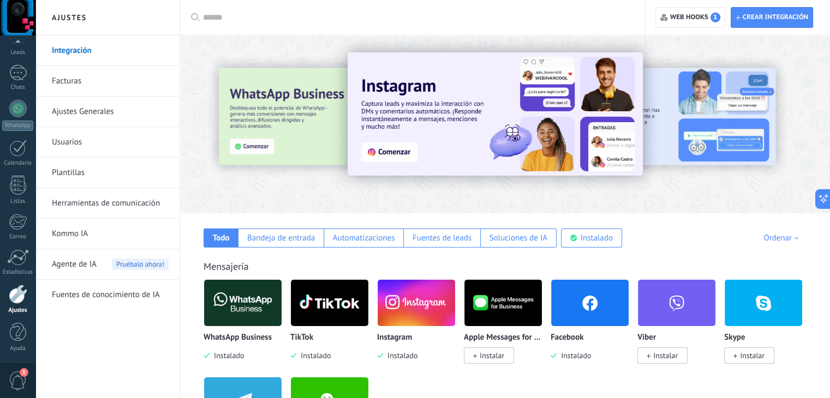
click at [77, 261] on span "Agente de IA" at bounding box center [74, 264] width 45 height 31
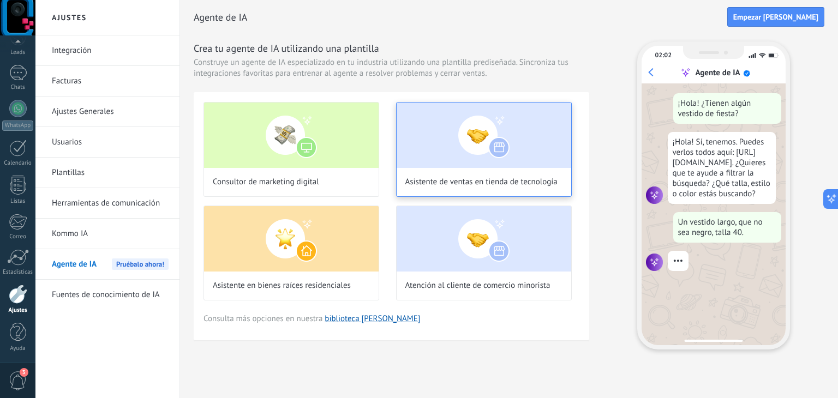
click at [445, 166] on img at bounding box center [484, 135] width 175 height 65
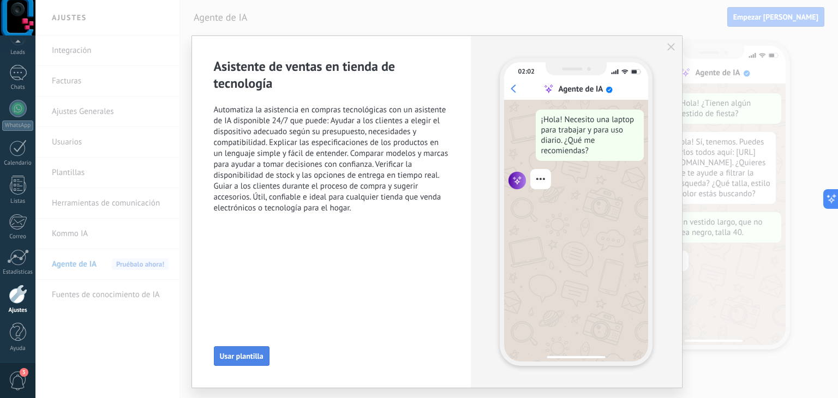
click at [254, 350] on button "Usar plantilla" at bounding box center [242, 356] width 56 height 20
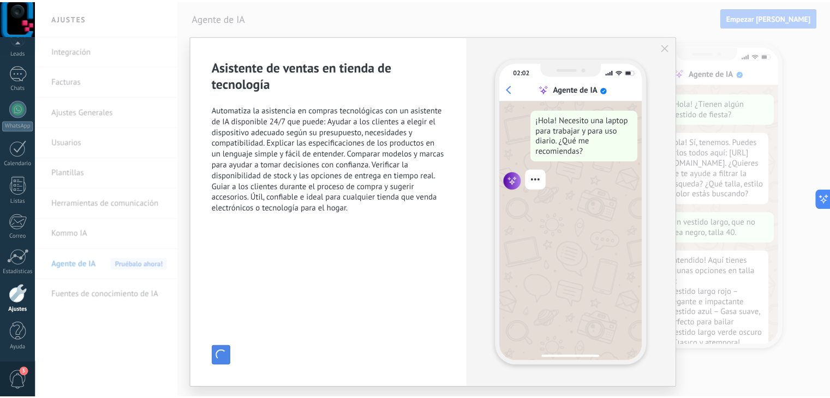
scroll to position [35, 0]
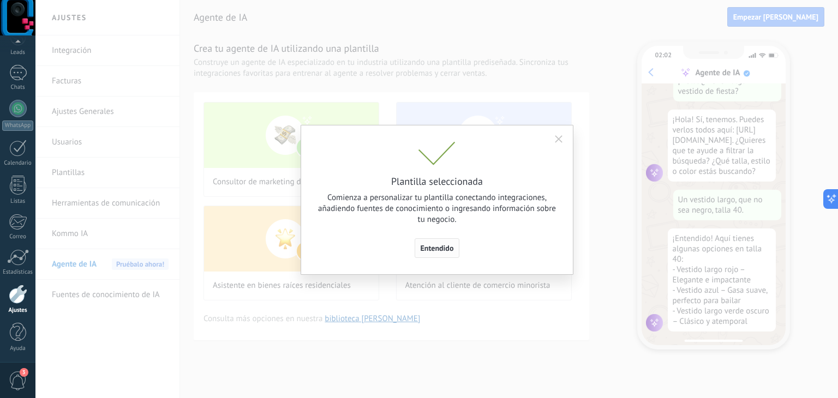
click at [435, 246] on span "Entendido" at bounding box center [437, 248] width 33 height 8
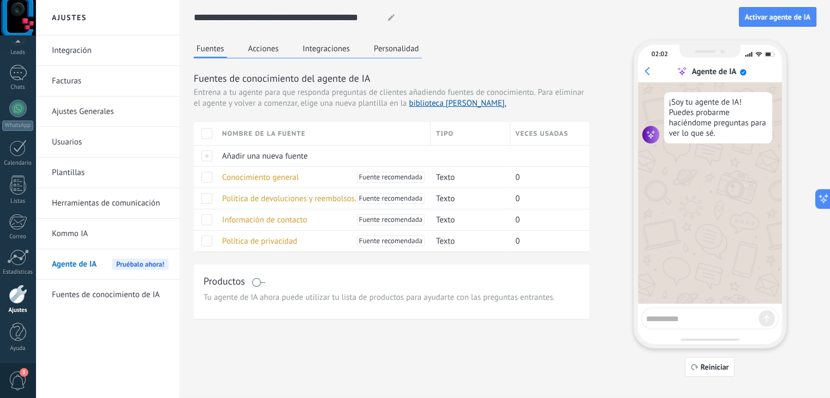
click at [672, 315] on textarea at bounding box center [702, 317] width 112 height 14
type textarea "****"
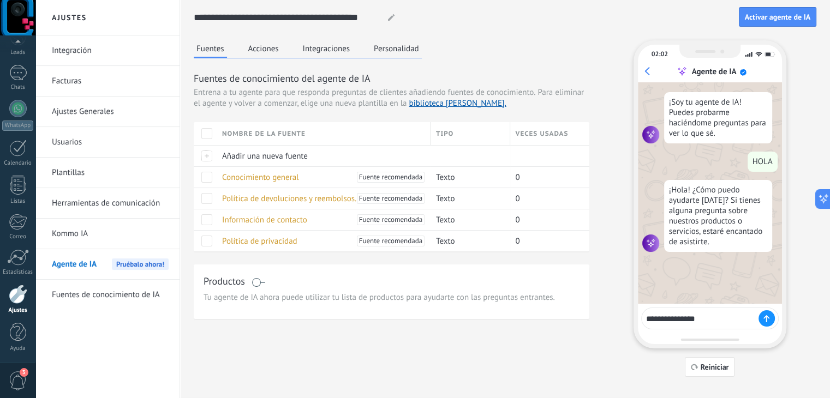
type textarea "**********"
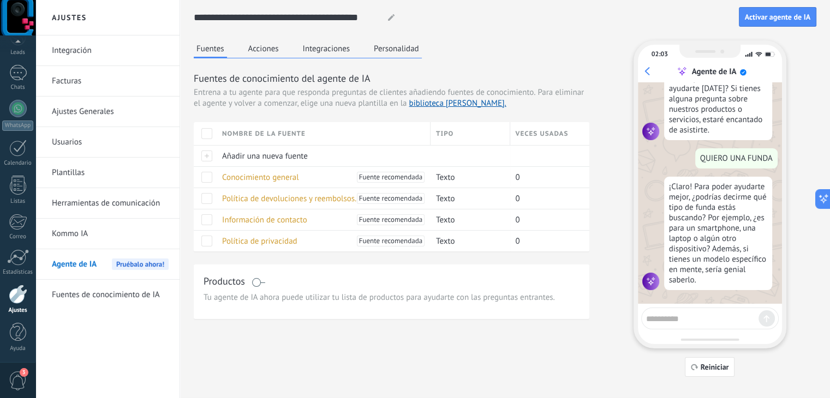
scroll to position [113, 0]
type textarea "**********"
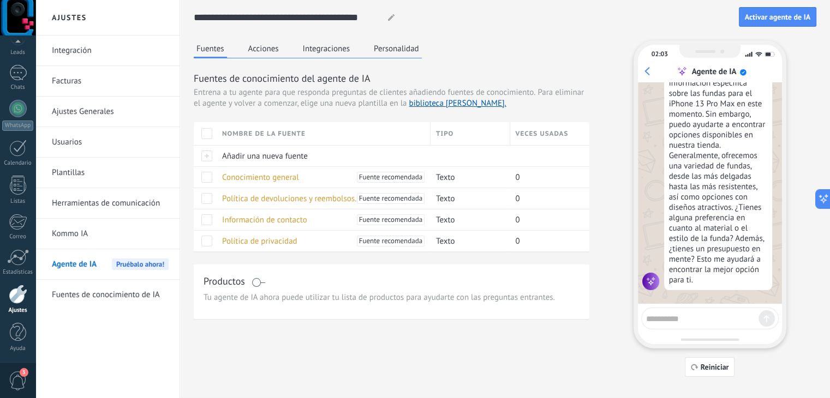
scroll to position [391, 0]
click at [209, 175] on span at bounding box center [206, 177] width 11 height 11
click at [382, 175] on span "Fuente recomendada" at bounding box center [390, 177] width 63 height 11
click at [403, 177] on span "Fuente recomendada" at bounding box center [390, 177] width 63 height 11
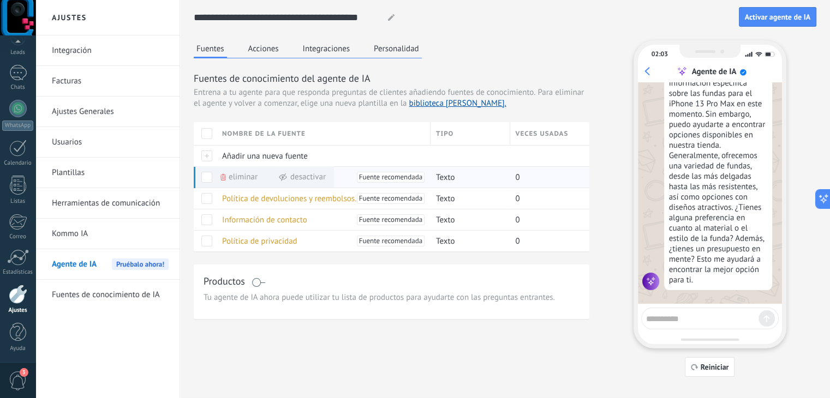
click at [208, 174] on span at bounding box center [206, 177] width 11 height 11
click at [405, 175] on span "Fuente recomendada" at bounding box center [390, 177] width 63 height 11
click at [205, 175] on span at bounding box center [206, 177] width 11 height 11
click at [367, 176] on span "Fuente recomendada" at bounding box center [390, 177] width 63 height 11
click at [206, 155] on div at bounding box center [205, 155] width 23 height 21
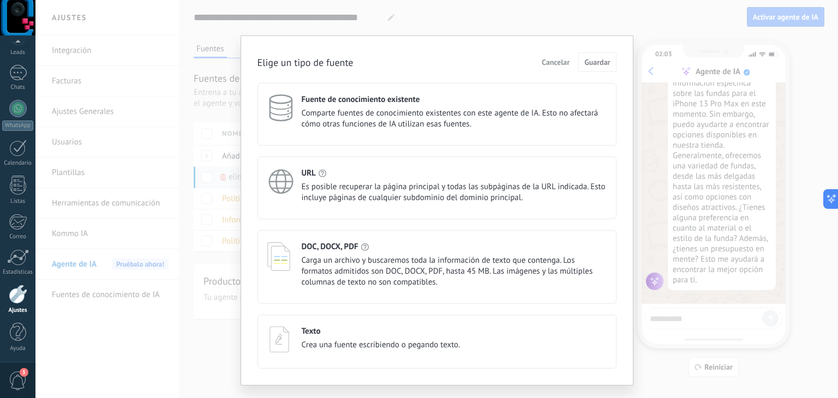
click at [554, 64] on span "Cancelar" at bounding box center [556, 62] width 28 height 8
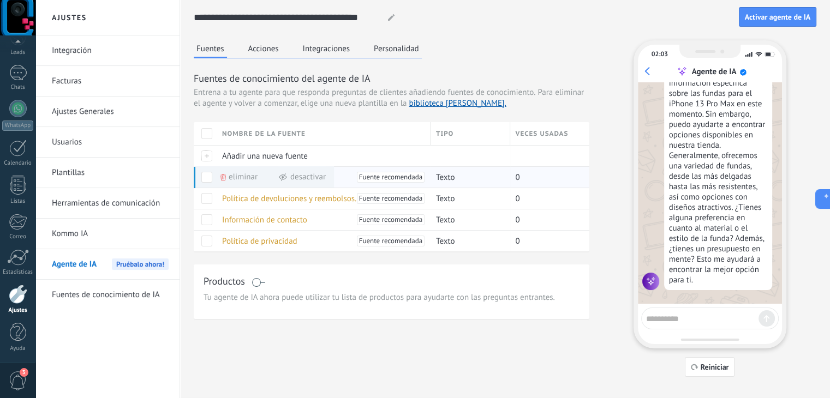
click at [205, 173] on span at bounding box center [206, 177] width 11 height 11
click at [255, 51] on button "Acciones" at bounding box center [263, 48] width 36 height 16
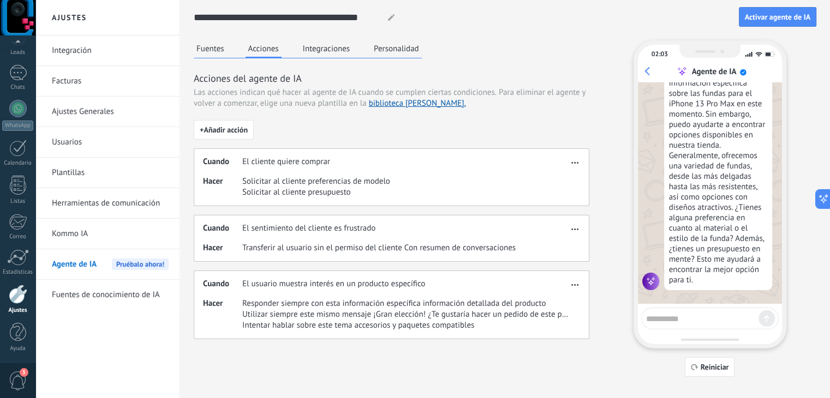
click at [266, 49] on button "Acciones" at bounding box center [263, 49] width 36 height 18
click at [334, 48] on button "Integraciones" at bounding box center [326, 48] width 53 height 16
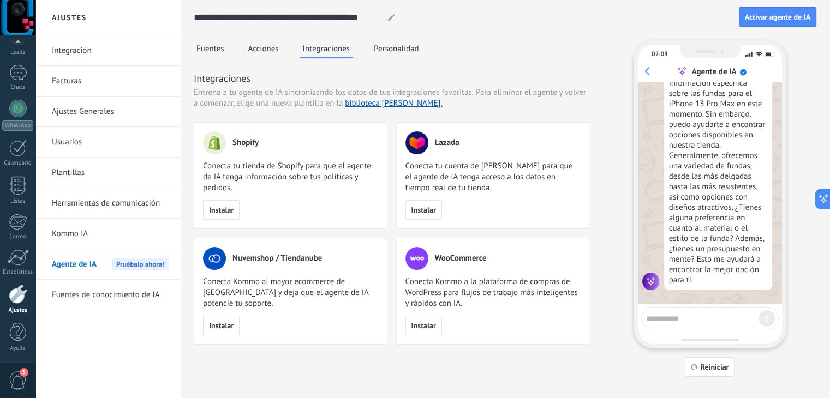
click at [147, 291] on link "Fuentes de conocimiento de IA" at bounding box center [110, 295] width 117 height 31
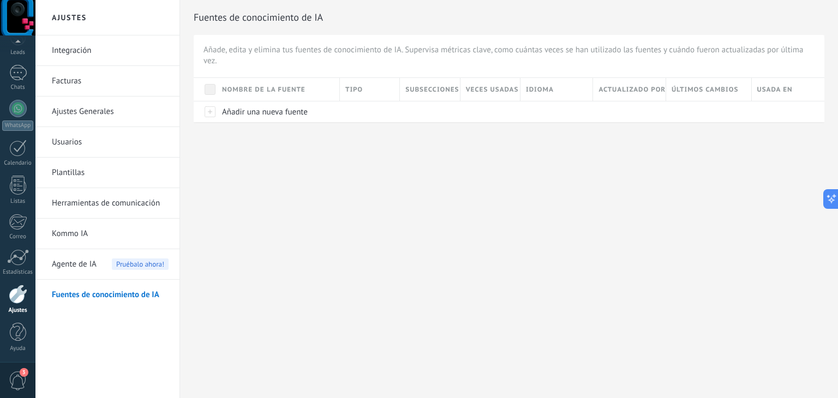
click at [79, 269] on span "Agente de IA" at bounding box center [74, 264] width 45 height 31
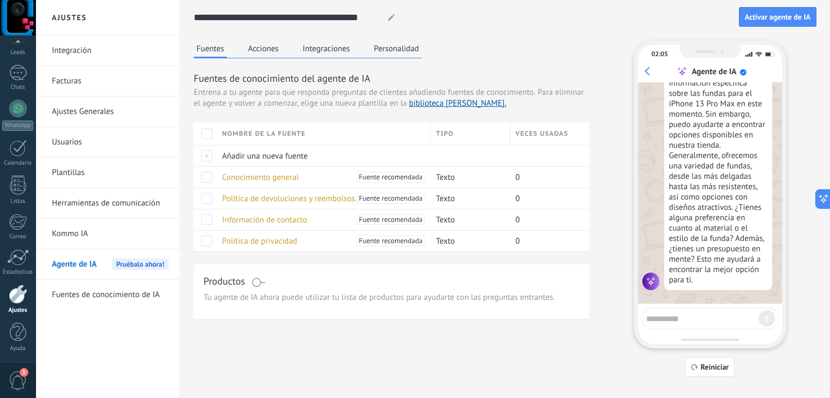
scroll to position [391, 0]
click at [257, 48] on button "Acciones" at bounding box center [263, 48] width 36 height 16
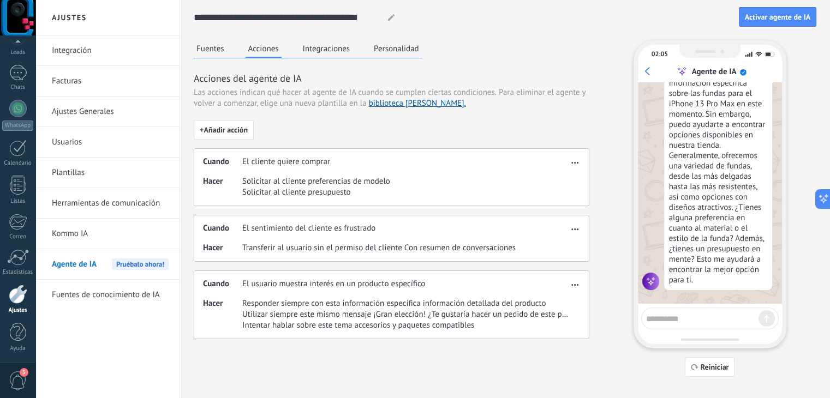
click at [316, 47] on button "Integraciones" at bounding box center [326, 48] width 53 height 16
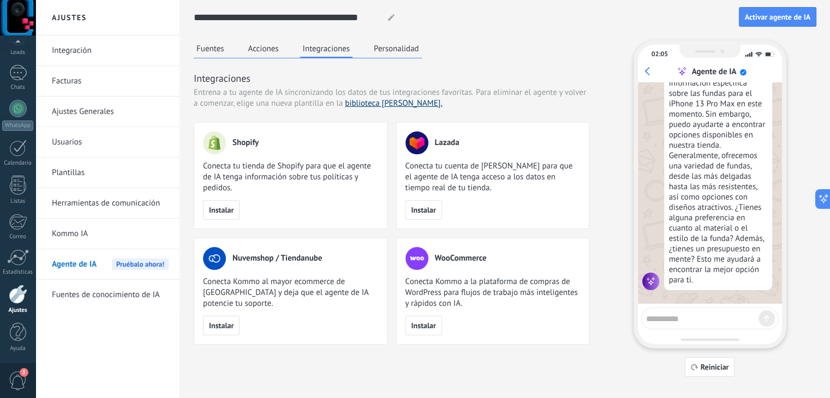
click at [368, 103] on link "biblioteca [PERSON_NAME]." at bounding box center [393, 103] width 97 height 10
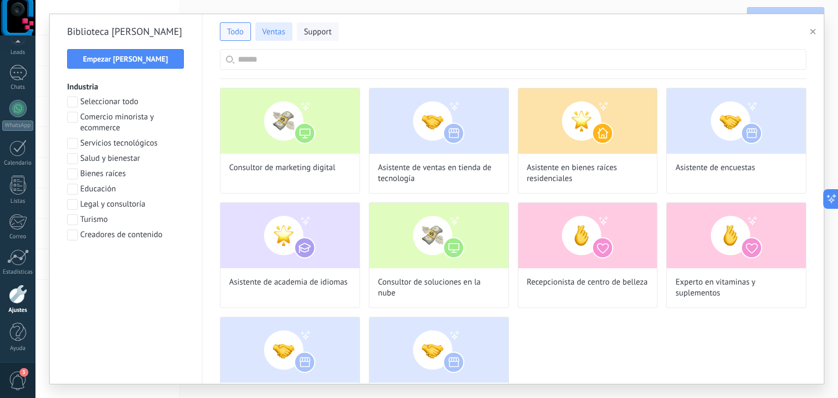
click at [274, 34] on span "Ventas" at bounding box center [273, 32] width 23 height 11
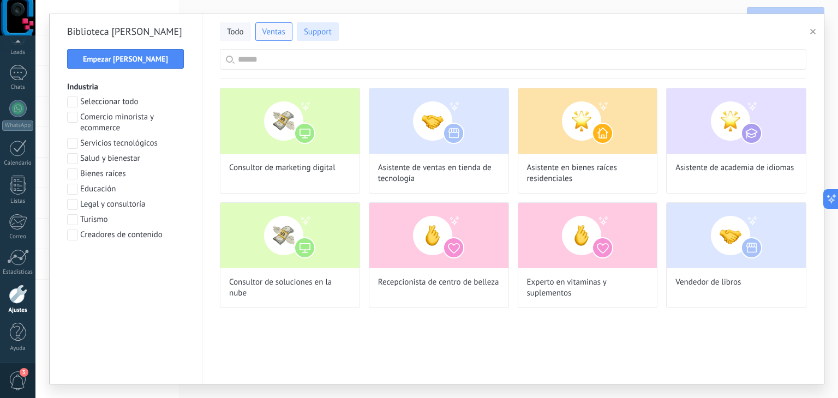
click at [315, 35] on span "Support" at bounding box center [318, 32] width 28 height 11
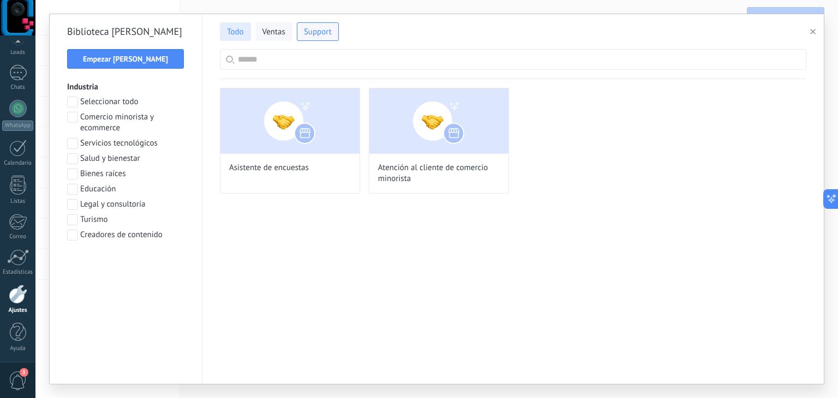
click at [235, 30] on span "Todo" at bounding box center [235, 32] width 17 height 11
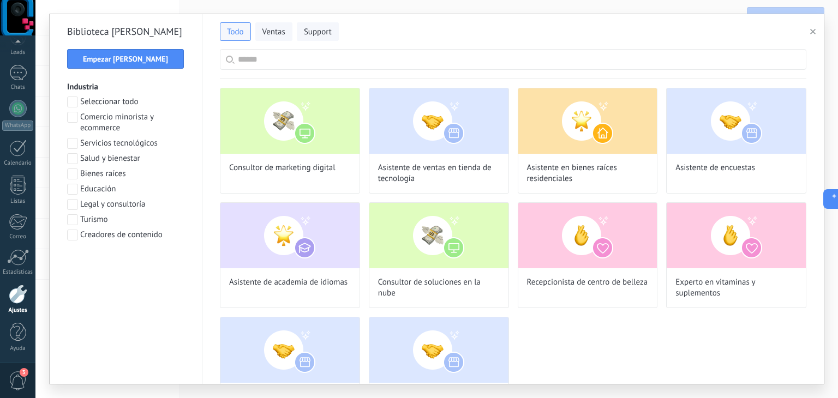
click at [811, 31] on icon "button" at bounding box center [812, 31] width 5 height 5
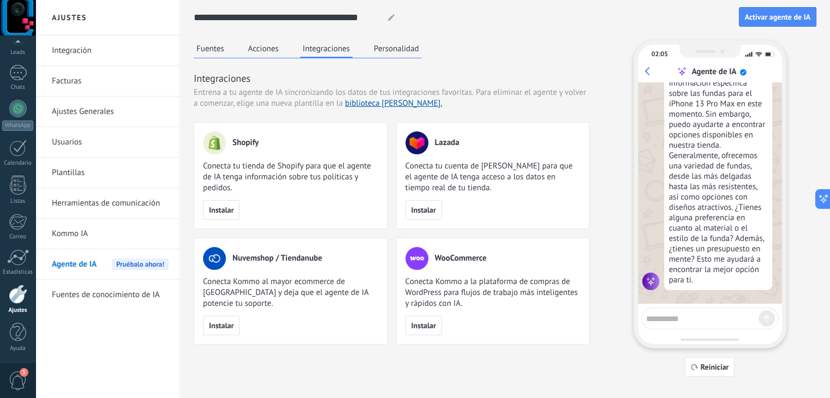
click at [400, 57] on div "Fuentes Acciones Integraciones Personalidad" at bounding box center [308, 49] width 228 height 18
click at [393, 47] on button "Personalidad" at bounding box center [396, 48] width 51 height 16
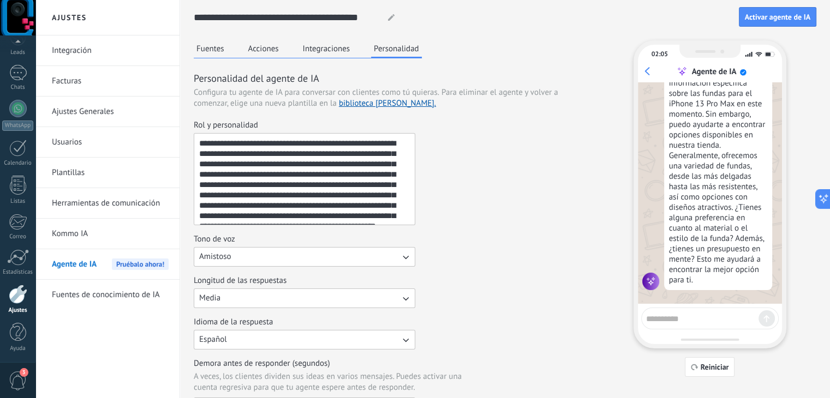
click at [215, 51] on button "Fuentes" at bounding box center [210, 48] width 33 height 16
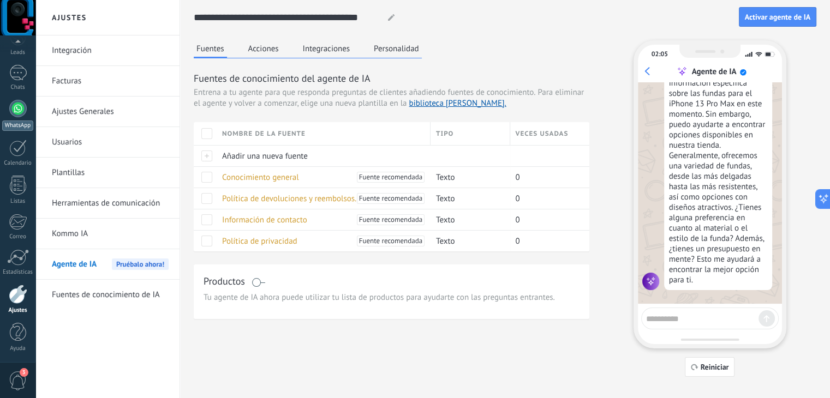
click at [20, 110] on div at bounding box center [17, 108] width 17 height 17
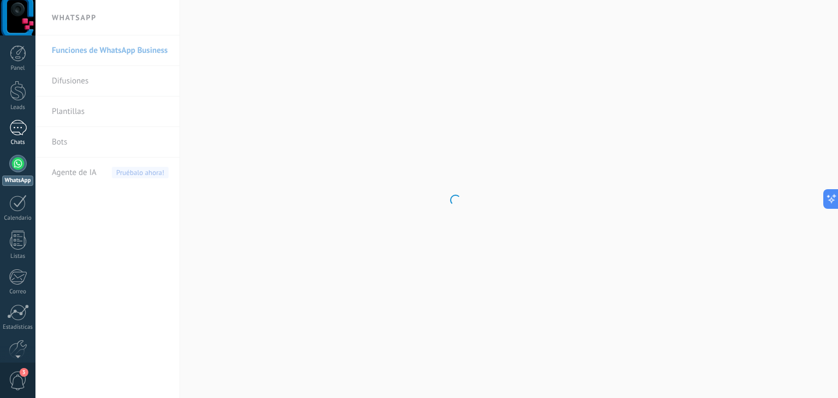
click at [19, 130] on div at bounding box center [17, 128] width 17 height 16
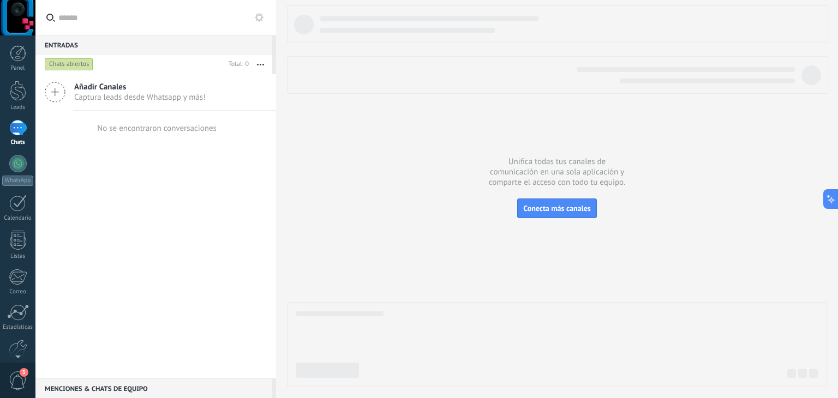
click at [55, 94] on icon at bounding box center [55, 92] width 21 height 21
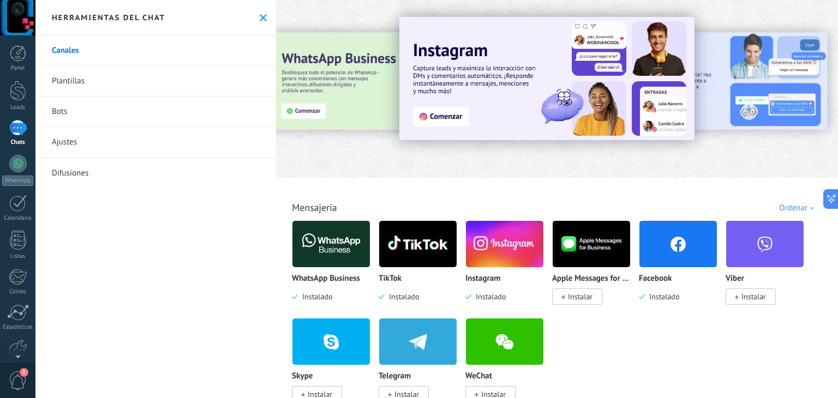
click at [332, 249] on img at bounding box center [330, 244] width 77 height 53
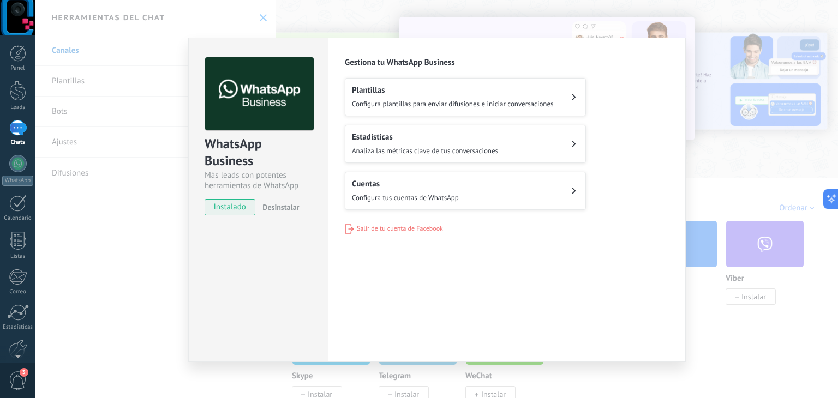
click at [403, 199] on span "Configura tus cuentas de WhatsApp" at bounding box center [405, 197] width 107 height 9
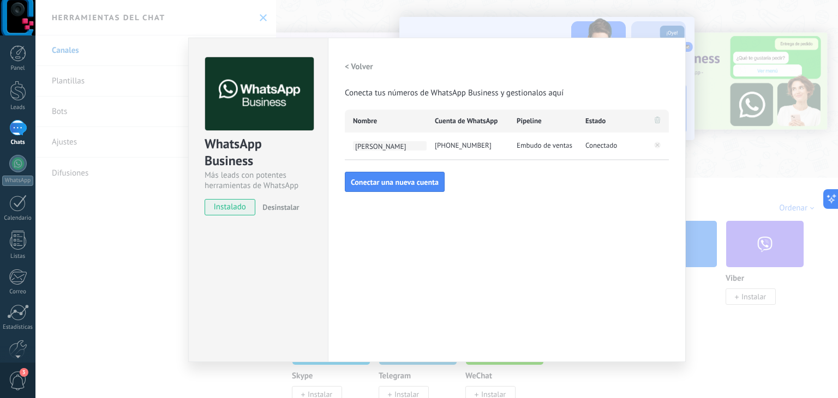
click at [371, 146] on span "[PERSON_NAME]" at bounding box center [390, 145] width 74 height 9
click at [414, 182] on span "Conectar una nueva cuenta" at bounding box center [395, 182] width 88 height 8
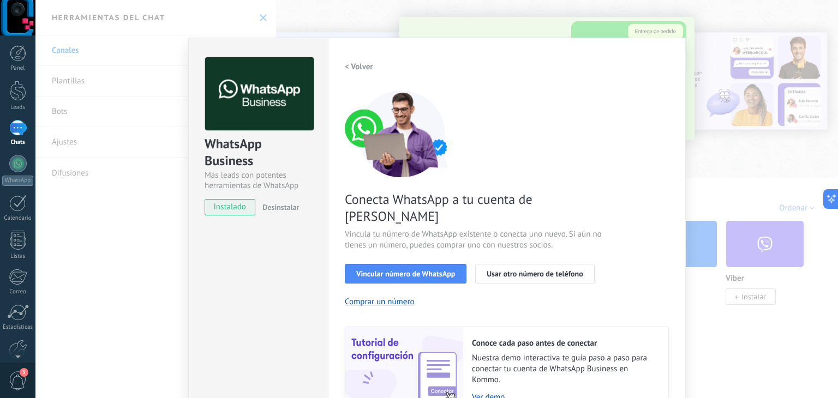
click at [347, 69] on h2 "< Volver" at bounding box center [359, 67] width 28 height 10
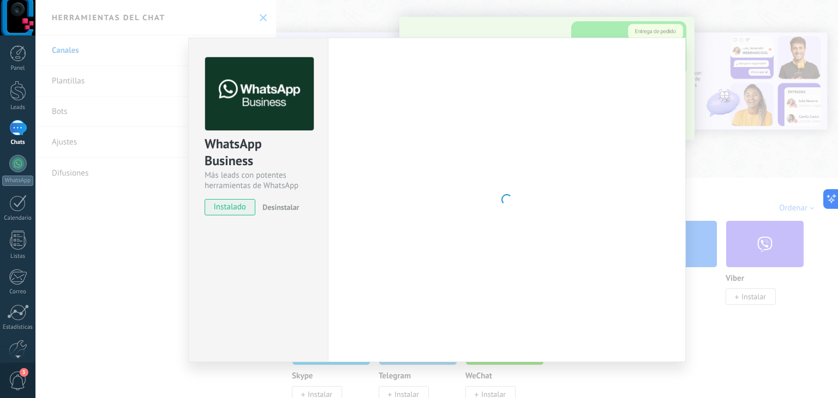
click at [334, 13] on div "WhatsApp Business Más leads con potentes herramientas de WhatsApp instalado Des…" at bounding box center [436, 199] width 802 height 398
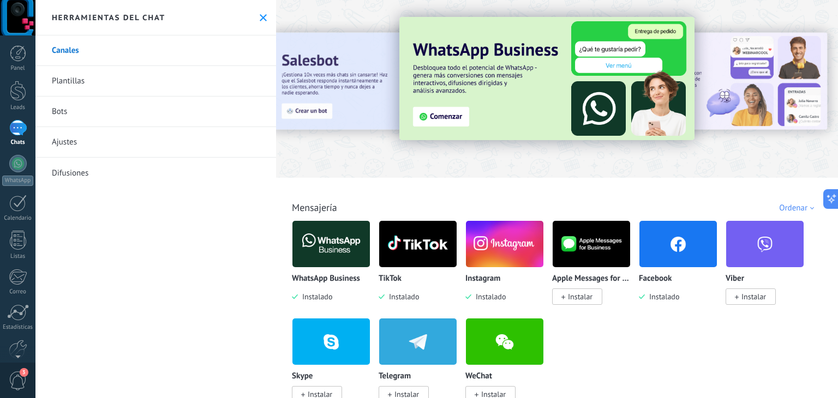
click at [17, 127] on div at bounding box center [17, 128] width 17 height 16
